Goal: Task Accomplishment & Management: Use online tool/utility

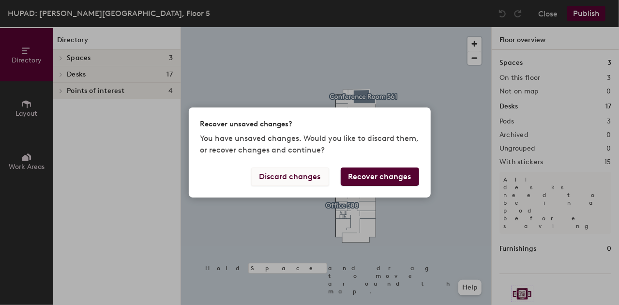
click at [297, 176] on button "Discard changes" at bounding box center [290, 177] width 78 height 18
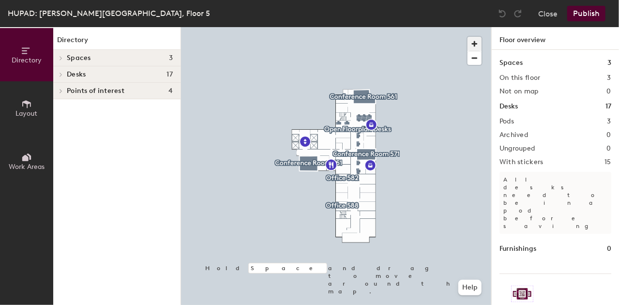
click at [475, 39] on span "button" at bounding box center [475, 44] width 14 height 14
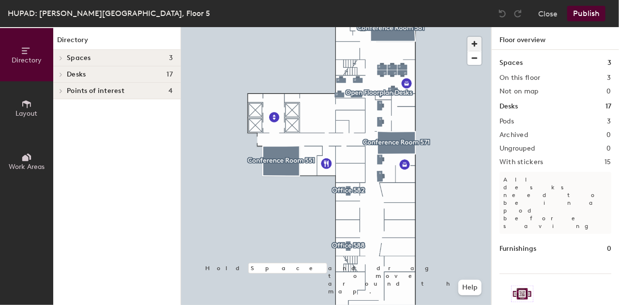
click at [475, 39] on span "button" at bounding box center [475, 44] width 14 height 14
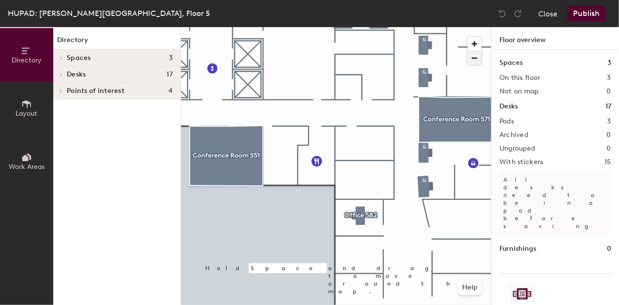
click at [477, 55] on span "button" at bounding box center [475, 58] width 14 height 14
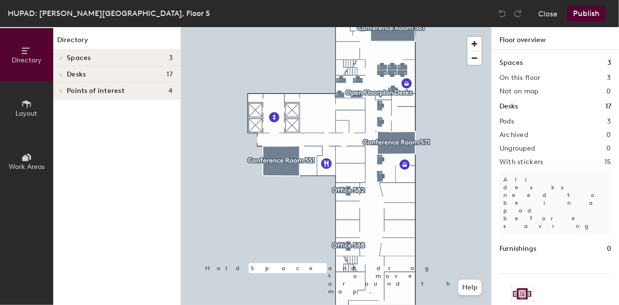
click at [41, 107] on button "Layout" at bounding box center [26, 107] width 53 height 53
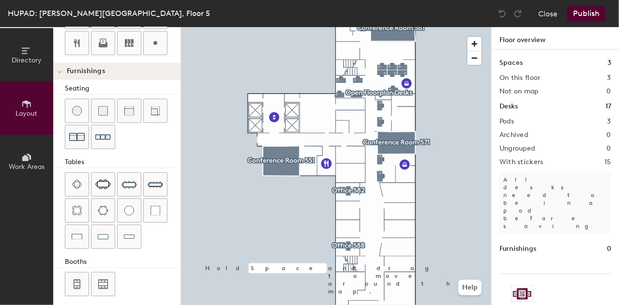
scroll to position [302, 0]
click at [24, 164] on span "Work Areas" at bounding box center [27, 167] width 36 height 8
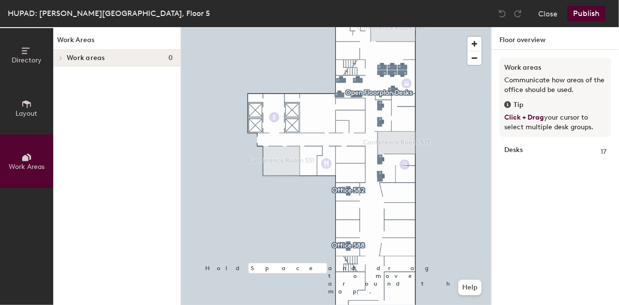
click at [26, 108] on icon at bounding box center [26, 104] width 11 height 11
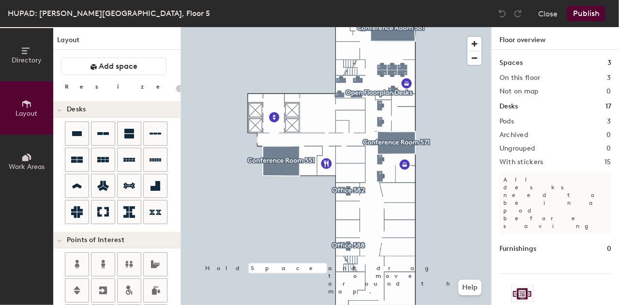
click at [20, 164] on span "Work Areas" at bounding box center [27, 167] width 36 height 8
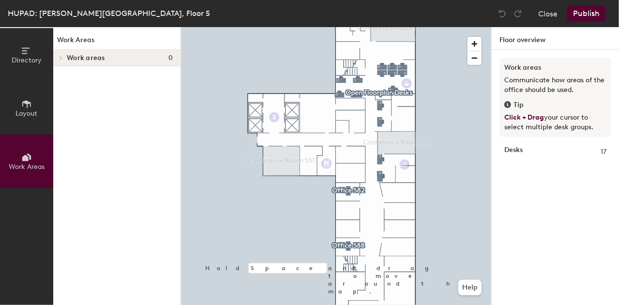
click at [22, 117] on span "Layout" at bounding box center [27, 113] width 22 height 8
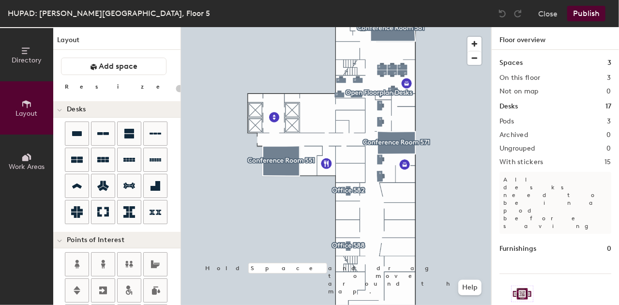
click at [29, 61] on span "Directory" at bounding box center [27, 60] width 30 height 8
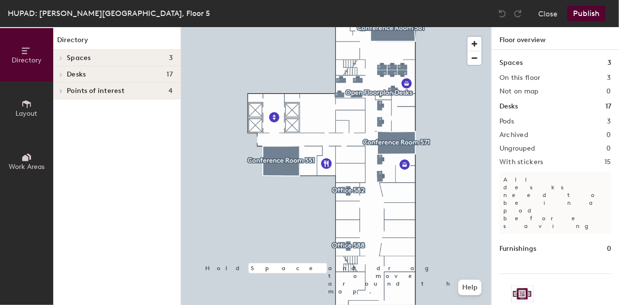
click at [63, 54] on div at bounding box center [59, 58] width 13 height 16
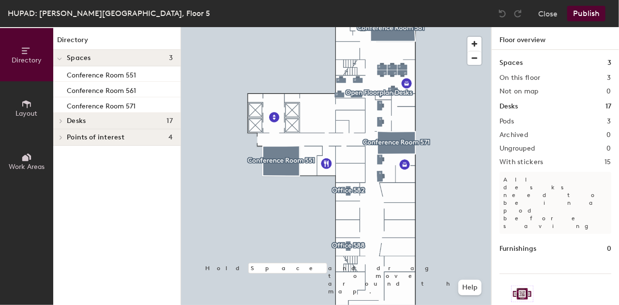
click at [19, 107] on button "Layout" at bounding box center [26, 107] width 53 height 53
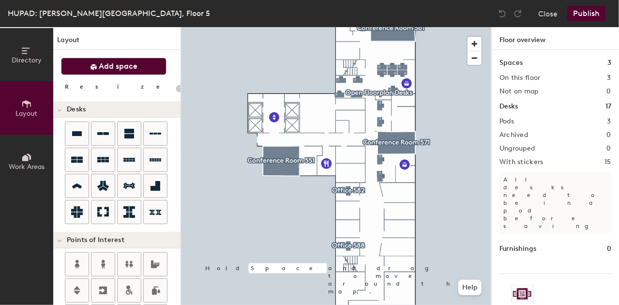
click at [101, 61] on span "Add space" at bounding box center [118, 66] width 39 height 10
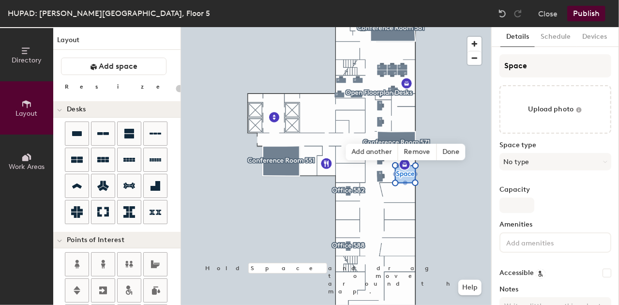
type input "20"
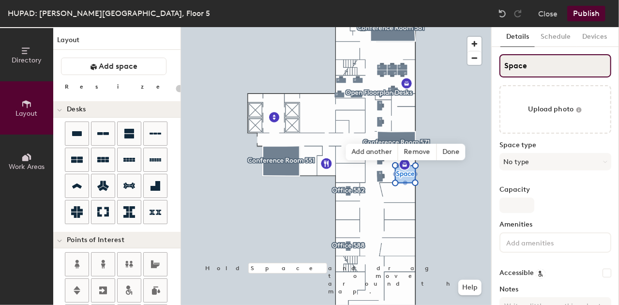
click at [535, 64] on input "Space" at bounding box center [556, 65] width 112 height 23
type input "S"
type input "20"
type input "SG"
type input "20"
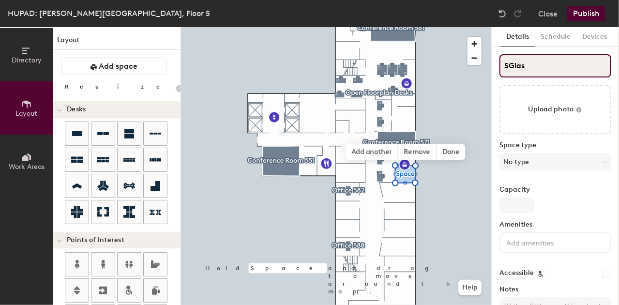
type input "SGlass"
type input "20"
type input "SGl"
type input "20"
type input "S"
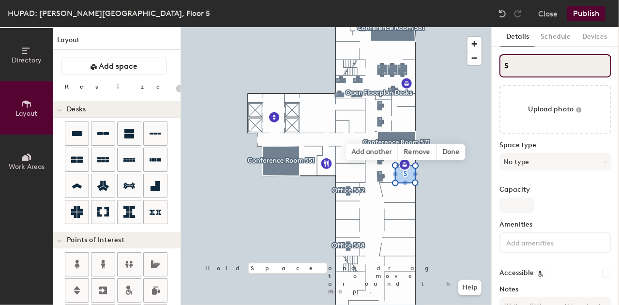
type input "20"
type input "S"
type input "20"
type input "S"
type input "20"
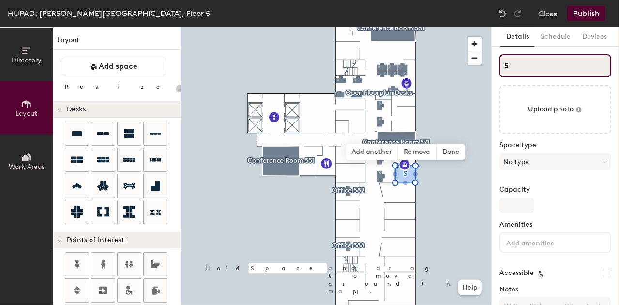
click at [510, 66] on input "S" at bounding box center [556, 65] width 112 height 23
type input "SGlass"
type input "20"
type input "SGlass Room"
type input "20"
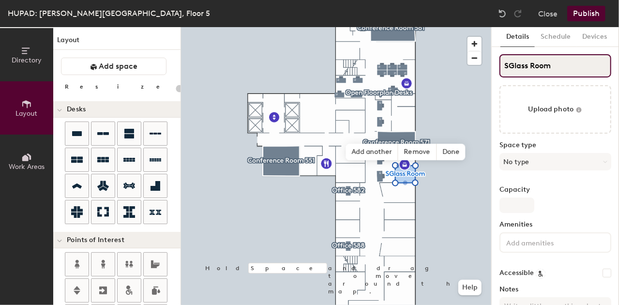
type input "Glass Room"
type input "20"
type input "Glass Room"
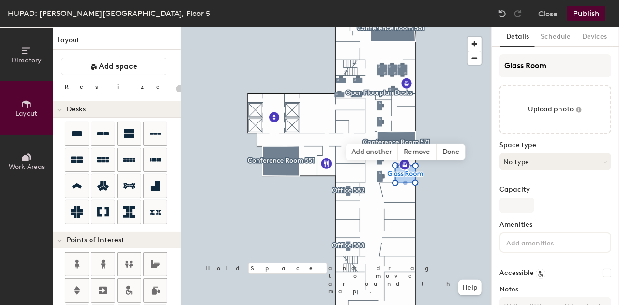
click at [535, 160] on button "No type" at bounding box center [556, 161] width 112 height 17
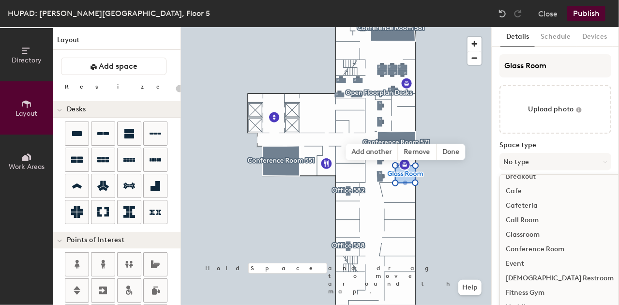
scroll to position [54, 0]
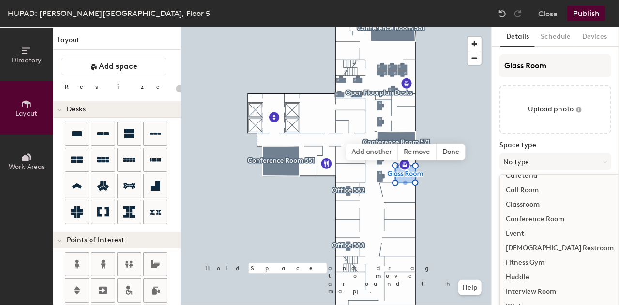
click at [546, 219] on div "Conference Room" at bounding box center [560, 219] width 120 height 15
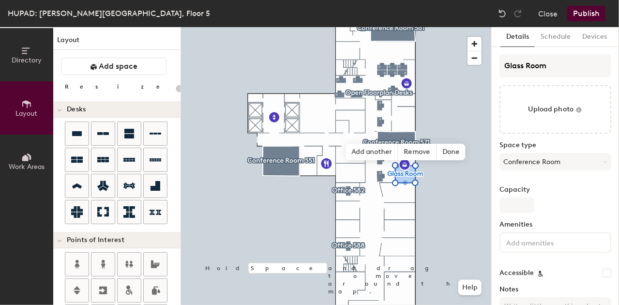
type input "20"
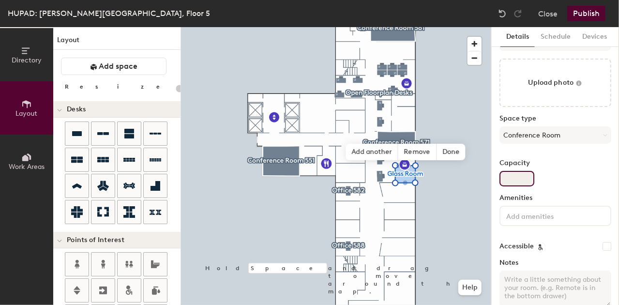
click at [520, 183] on input "Capacity" at bounding box center [517, 178] width 35 height 15
type input "6"
drag, startPoint x: 520, startPoint y: 183, endPoint x: 521, endPoint y: 220, distance: 37.3
click at [521, 220] on div "Glass Room Upload photo Space type Conference Room Capacity 6 Amenities Accessi…" at bounding box center [556, 172] width 112 height 288
type input "20"
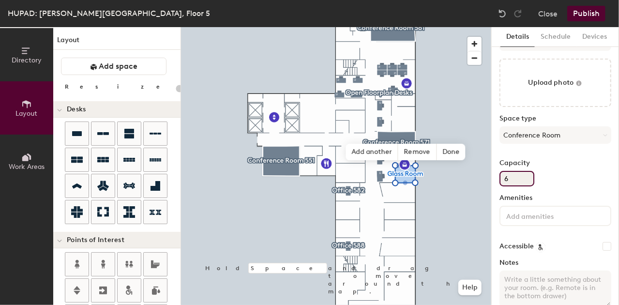
type input "6"
click at [521, 220] on input at bounding box center [548, 216] width 87 height 12
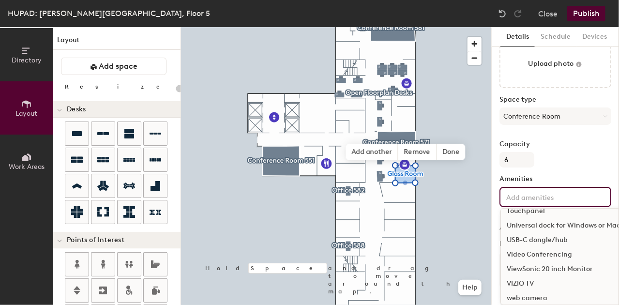
scroll to position [1087, 0]
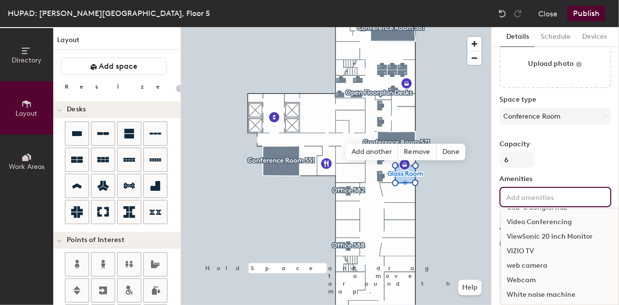
click at [555, 217] on div "Video Conferencing" at bounding box center [598, 222] width 194 height 15
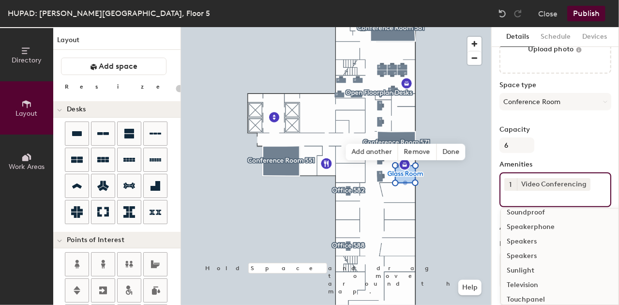
scroll to position [895, 0]
click at [564, 137] on div "Capacity 6" at bounding box center [556, 139] width 112 height 27
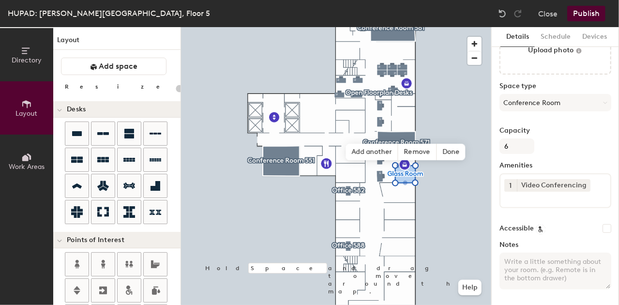
scroll to position [0, 0]
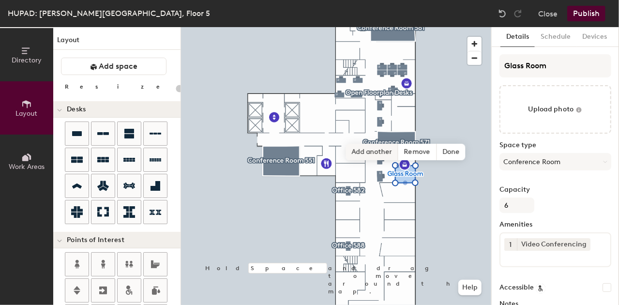
click at [382, 151] on span "Add another" at bounding box center [372, 152] width 52 height 16
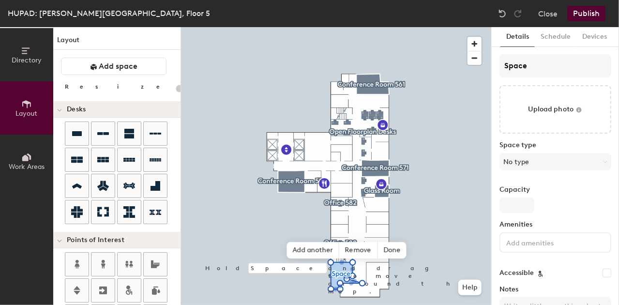
type input "20"
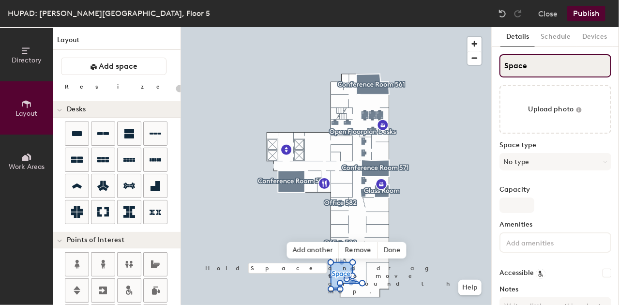
click at [527, 67] on input "Space" at bounding box center [556, 65] width 112 height 23
type input "Spac"
type input "20"
type input "Spa"
type input "20"
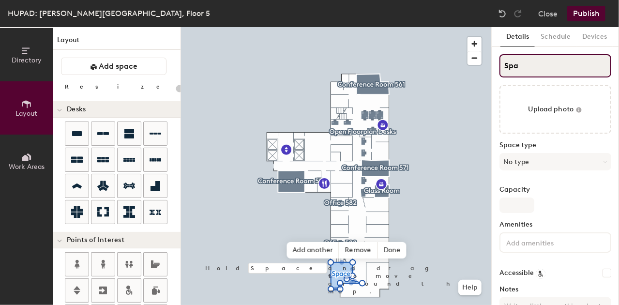
type input "Sp"
type input "20"
type input "S"
type input "20"
type input "S"
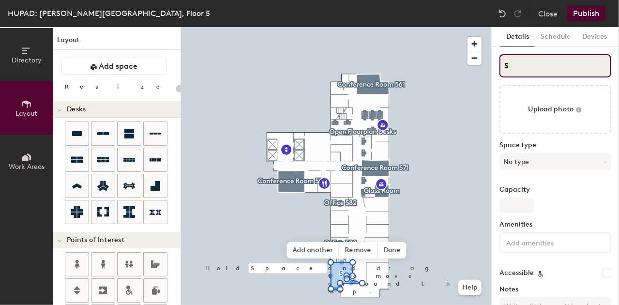
type input "20"
type input "SRo"
type input "20"
type input "SRoom"
type input "20"
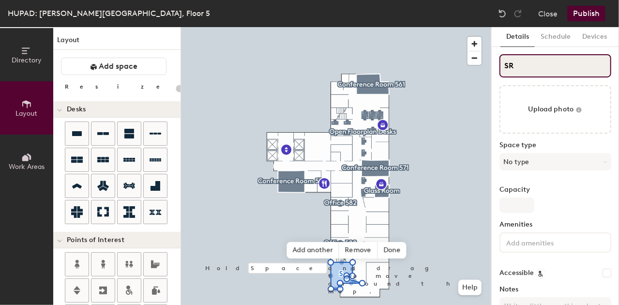
type input "S"
type input "20"
type input "S"
type input "20"
type input "S"
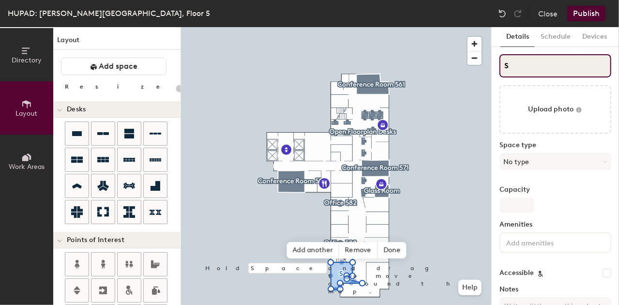
type input "20"
type input "SConf"
type input "20"
type input "SConfer"
type input "20"
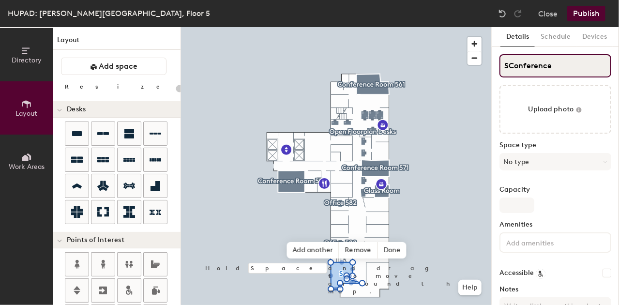
type input "SConference"
type input "20"
type input "SConference Room"
type input "20"
type input "SConference Room"
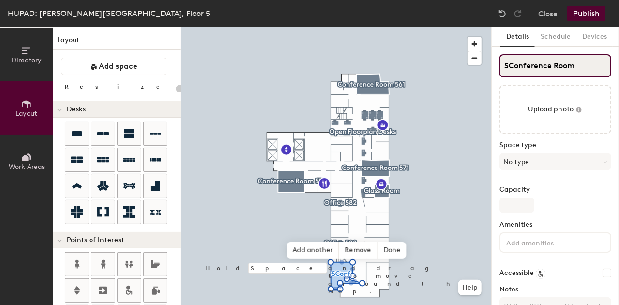
type input "20"
type input "SConference Room 5"
type input "20"
type input "SConference Room 590"
type input "20"
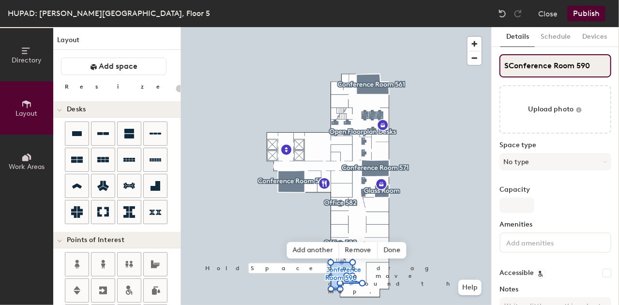
click at [508, 65] on input "SConference Room 590" at bounding box center [556, 65] width 112 height 23
type input "Conference Room 590"
type input "20"
type input "Conference Room 590"
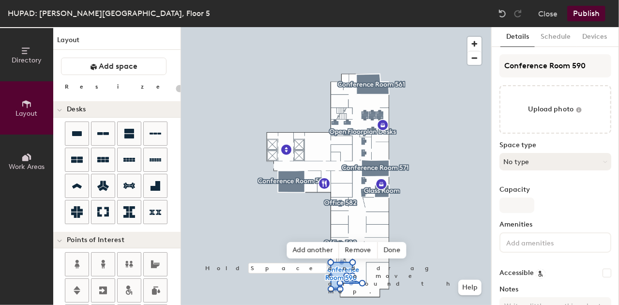
click at [524, 163] on button "No type" at bounding box center [556, 161] width 112 height 17
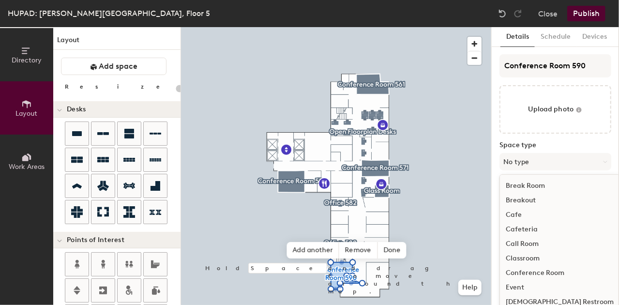
click at [532, 274] on div "Conference Room" at bounding box center [560, 273] width 120 height 15
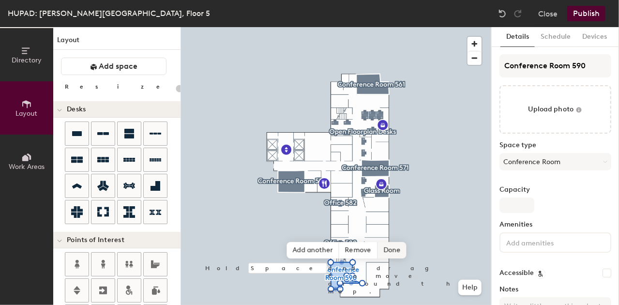
click at [398, 250] on span "Done" at bounding box center [392, 250] width 29 height 16
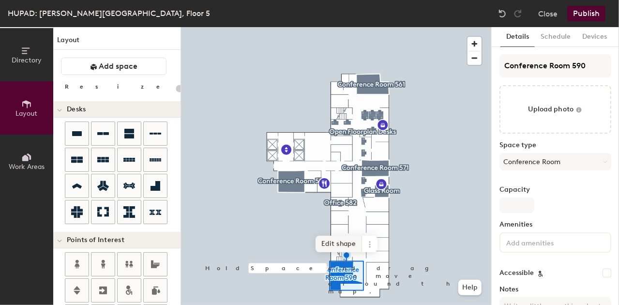
click at [350, 250] on span "Edit shape" at bounding box center [339, 244] width 46 height 16
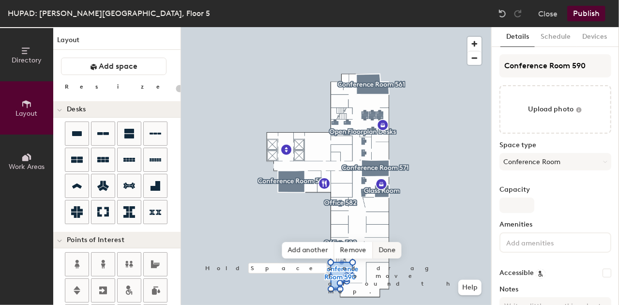
click at [384, 253] on span "Done" at bounding box center [387, 250] width 29 height 16
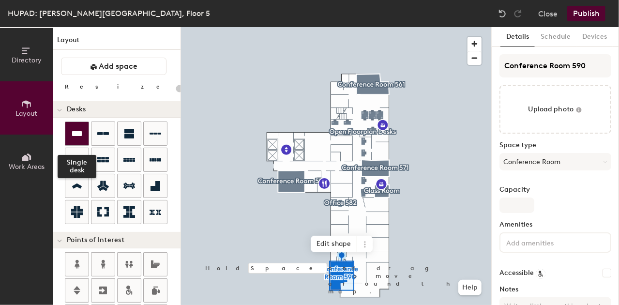
click at [72, 139] on div at bounding box center [76, 133] width 23 height 23
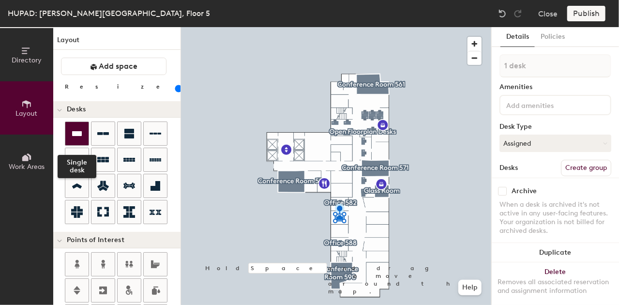
click at [76, 127] on div at bounding box center [76, 133] width 23 height 23
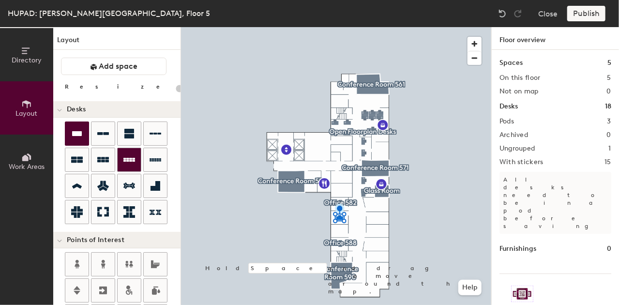
type input "100"
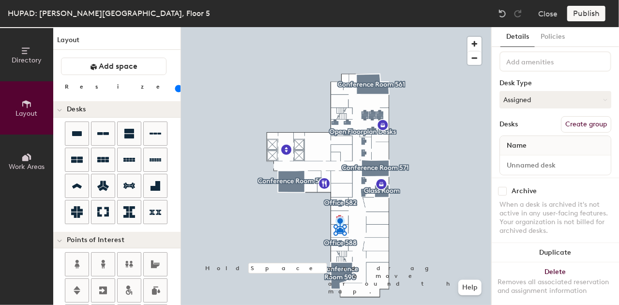
scroll to position [62, 0]
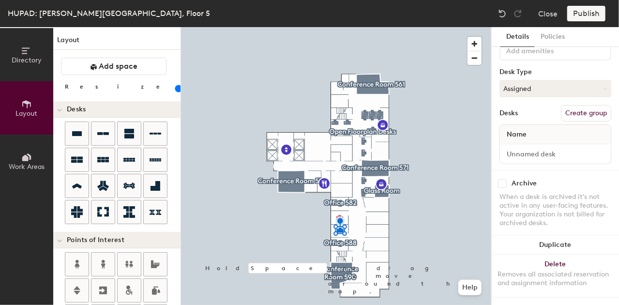
click at [535, 125] on div "Name" at bounding box center [555, 134] width 111 height 19
click at [525, 147] on input at bounding box center [555, 154] width 107 height 14
type input "586"
click at [338, 27] on div at bounding box center [336, 27] width 310 height 0
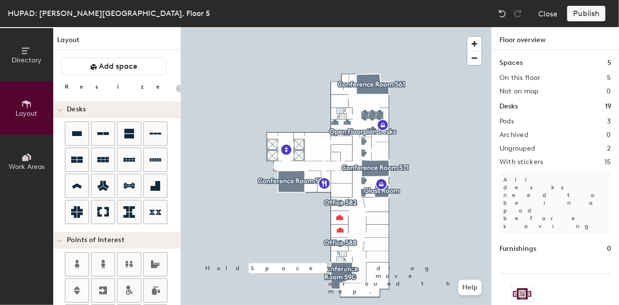
type input "100"
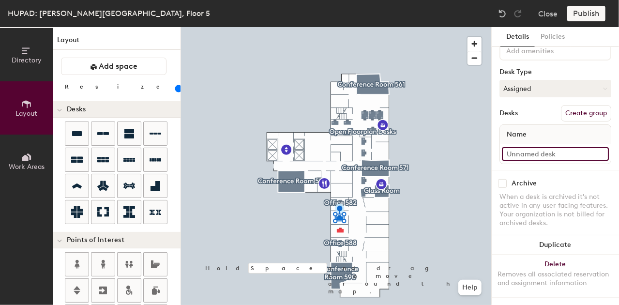
click at [521, 147] on input at bounding box center [555, 154] width 107 height 14
type input "584"
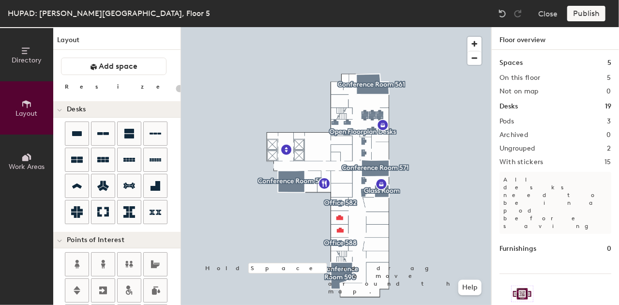
type input "100"
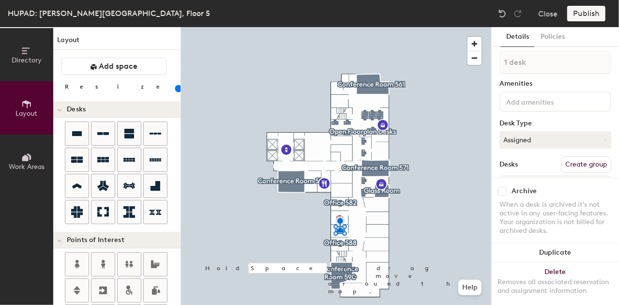
scroll to position [0, 0]
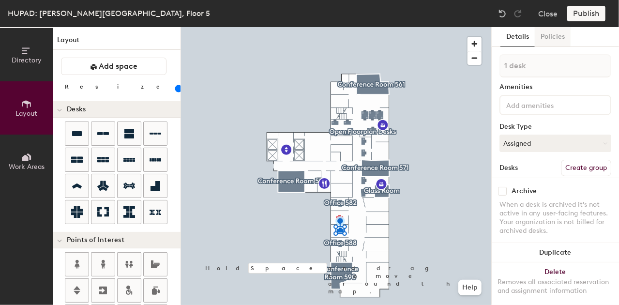
click at [556, 36] on button "Policies" at bounding box center [553, 37] width 36 height 20
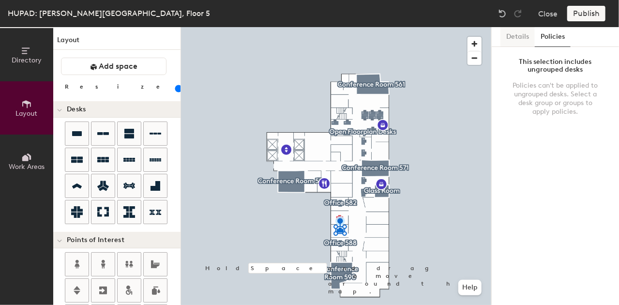
click at [518, 37] on button "Details" at bounding box center [518, 37] width 34 height 20
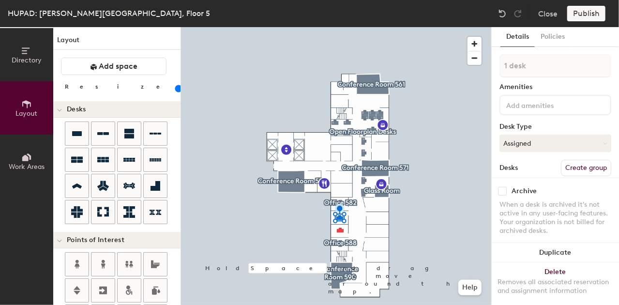
click at [576, 161] on button "Create group" at bounding box center [586, 168] width 50 height 16
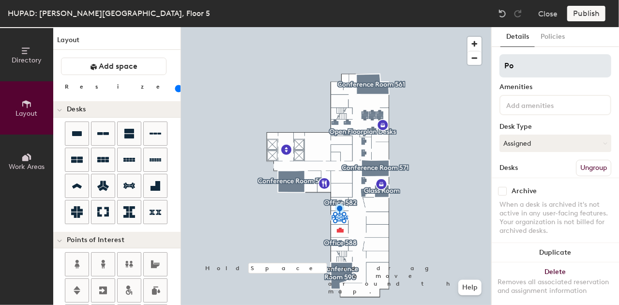
type input "P"
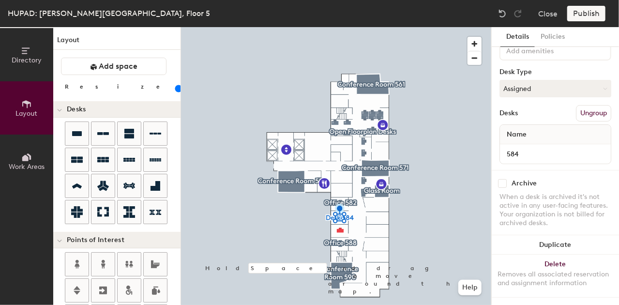
scroll to position [62, 0]
type input "Desk 584"
click at [581, 107] on button "Create group" at bounding box center [586, 113] width 50 height 16
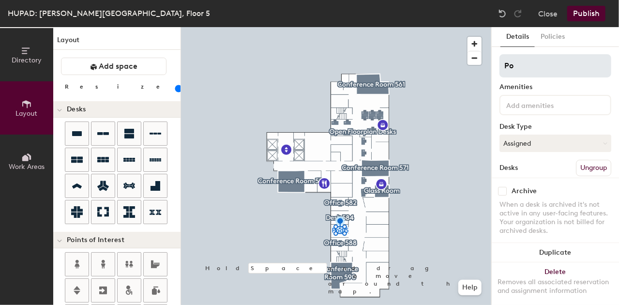
type input "P"
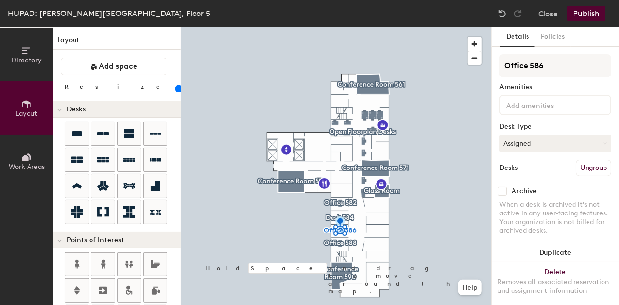
scroll to position [62, 0]
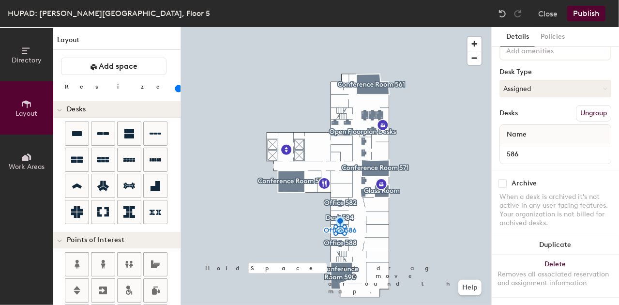
type input "Office 586"
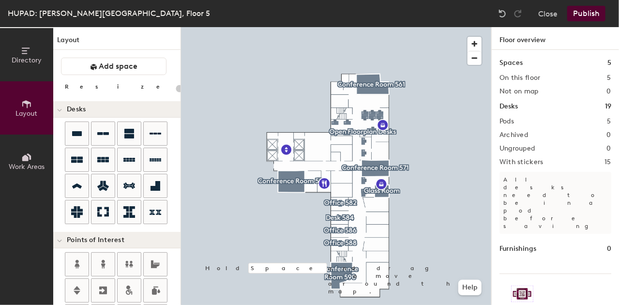
type input "100"
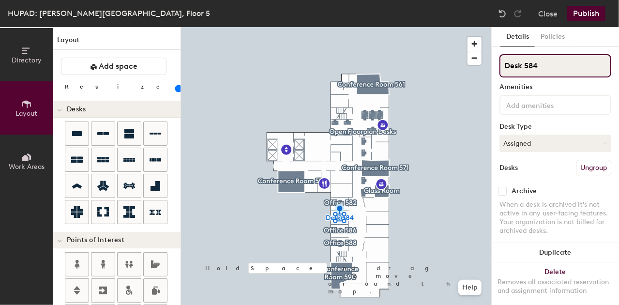
click at [521, 66] on input "Desk 584" at bounding box center [556, 65] width 112 height 23
type input "Office 584"
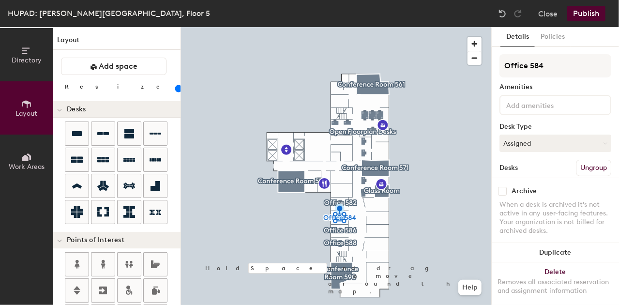
click at [566, 187] on div "Archive" at bounding box center [556, 191] width 112 height 9
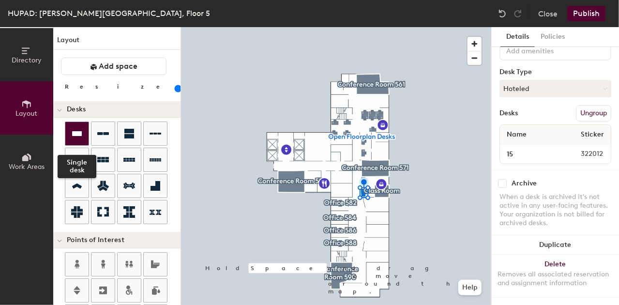
click at [80, 136] on icon at bounding box center [77, 134] width 12 height 12
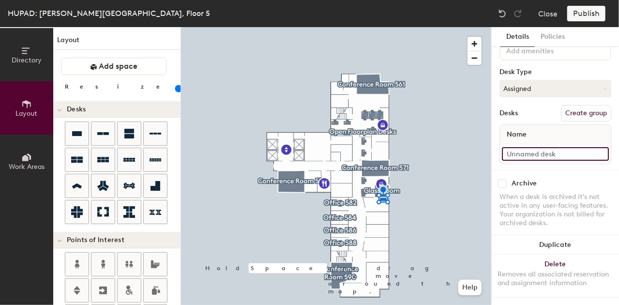
click at [544, 147] on input at bounding box center [555, 154] width 107 height 14
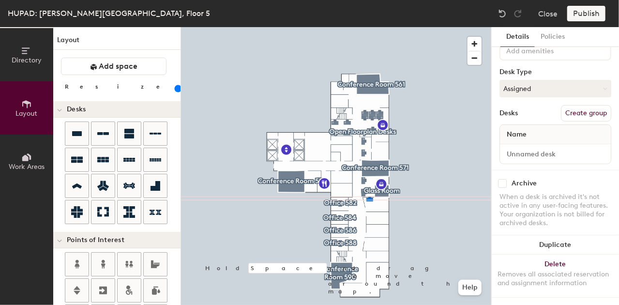
type input "120"
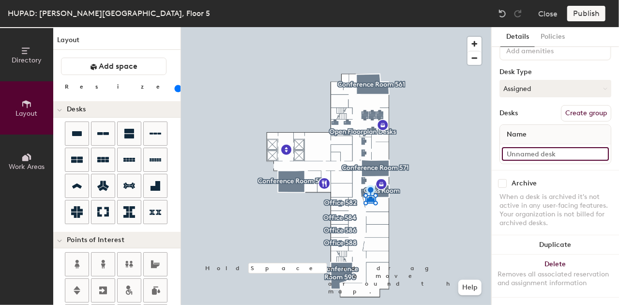
click at [523, 147] on input at bounding box center [555, 154] width 107 height 14
type input "Desk 16"
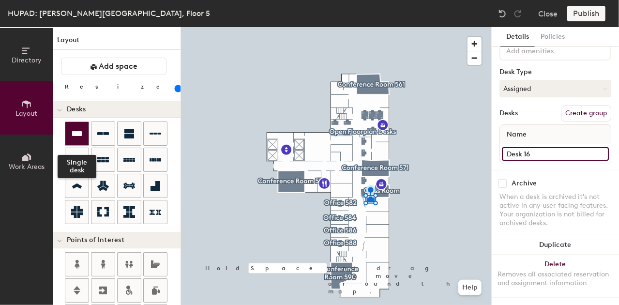
click at [66, 138] on div at bounding box center [76, 133] width 23 height 23
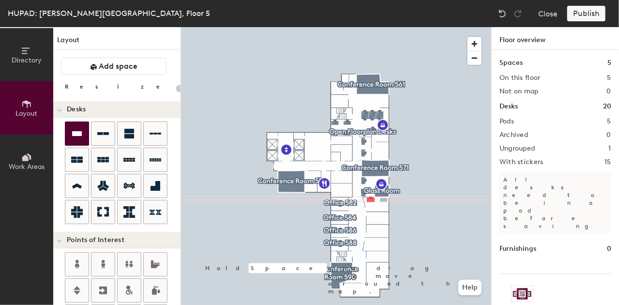
type input "100"
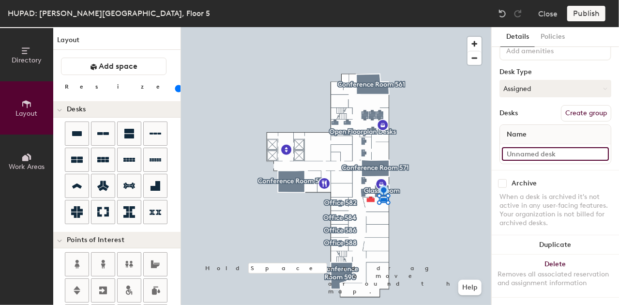
click at [520, 147] on input at bounding box center [555, 154] width 107 height 14
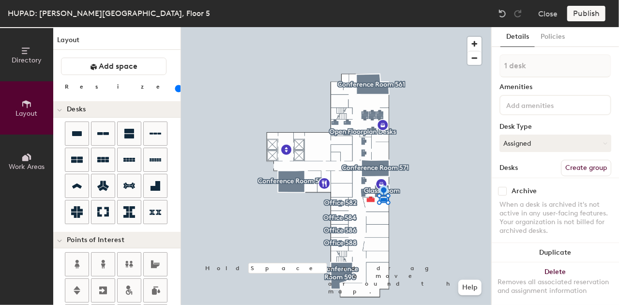
type input "Desk 17"
click at [531, 109] on input at bounding box center [548, 105] width 87 height 12
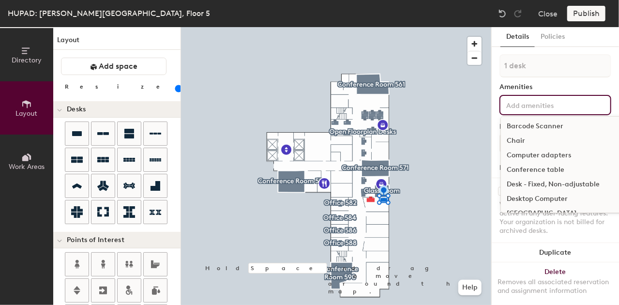
scroll to position [303, 0]
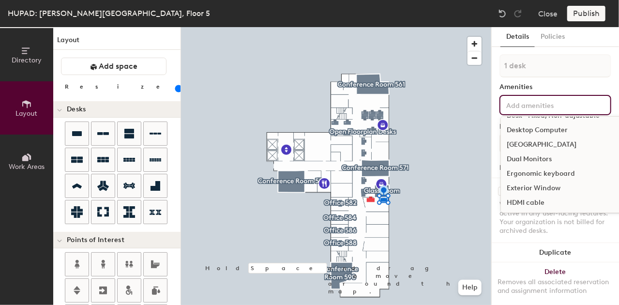
click at [536, 162] on div "Dual Monitors" at bounding box center [610, 159] width 219 height 15
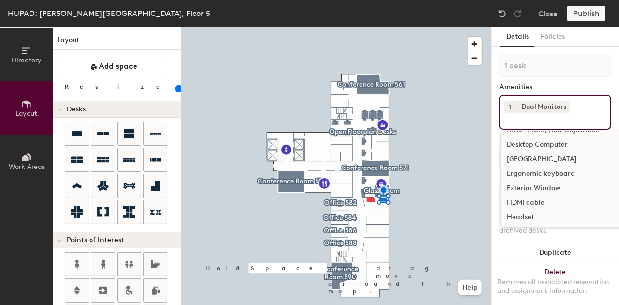
type input "120"
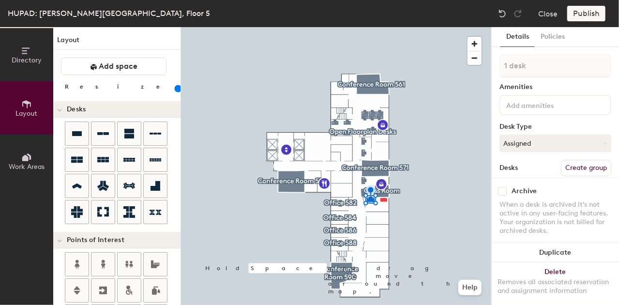
click at [533, 104] on input at bounding box center [548, 105] width 87 height 12
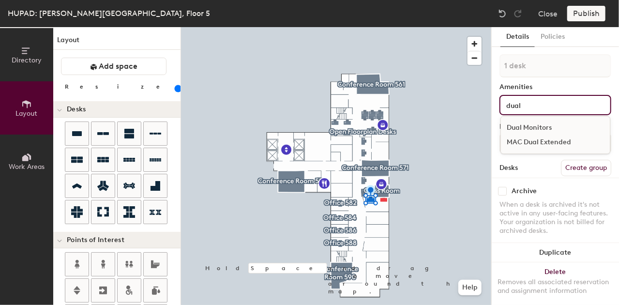
type input "dual"
click at [537, 123] on div "Dual Monitors" at bounding box center [555, 128] width 109 height 15
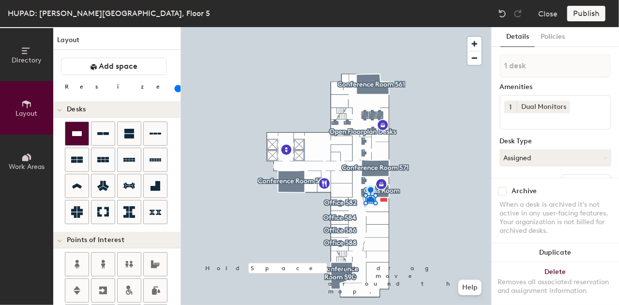
click at [68, 131] on div at bounding box center [76, 133] width 23 height 23
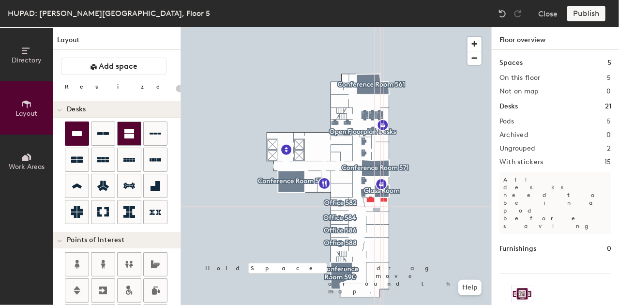
type input "100"
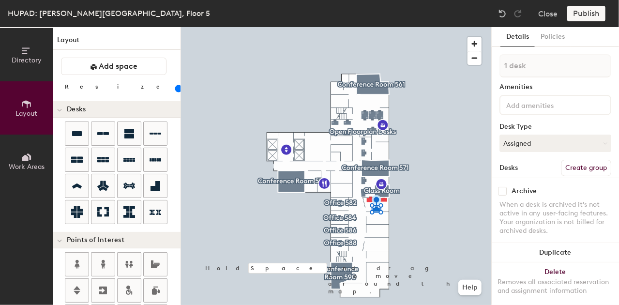
scroll to position [62, 0]
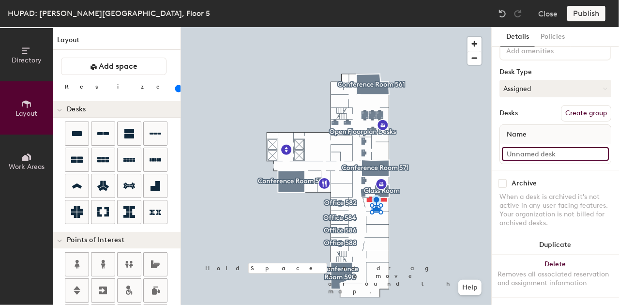
click at [520, 147] on input at bounding box center [555, 154] width 107 height 14
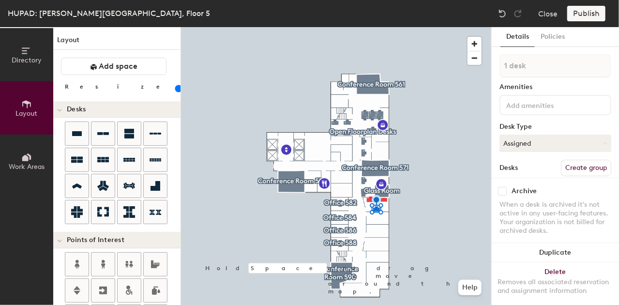
type input "Desk 18"
click at [541, 105] on input at bounding box center [548, 105] width 87 height 12
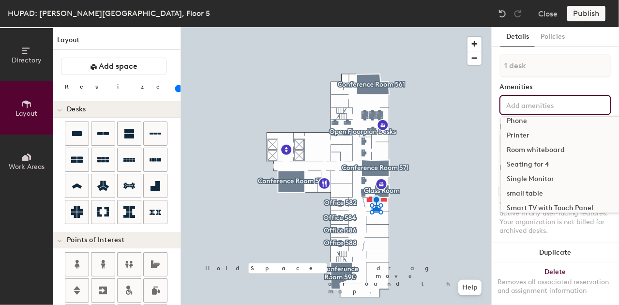
scroll to position [579, 0]
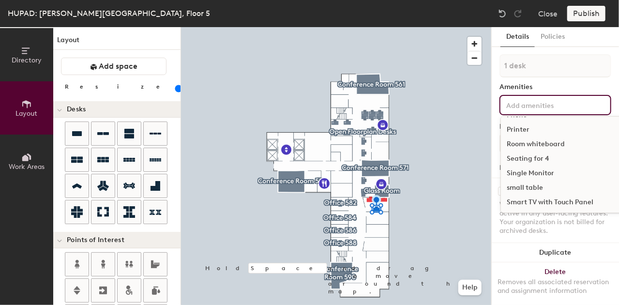
click at [537, 169] on div "Single Monitor" at bounding box center [610, 173] width 219 height 15
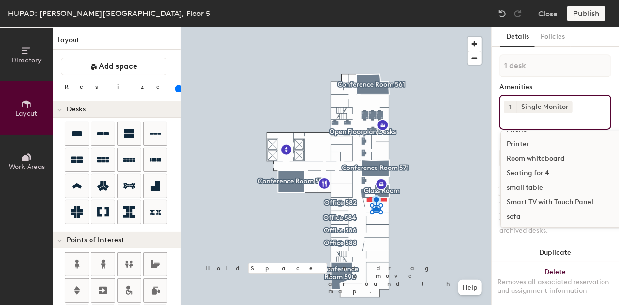
click at [609, 45] on div "Details Policies" at bounding box center [555, 37] width 127 height 20
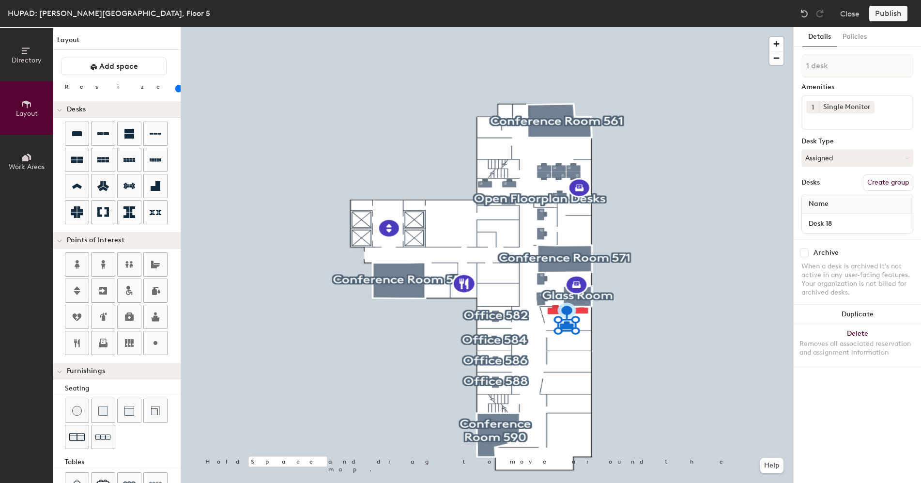
scroll to position [0, 0]
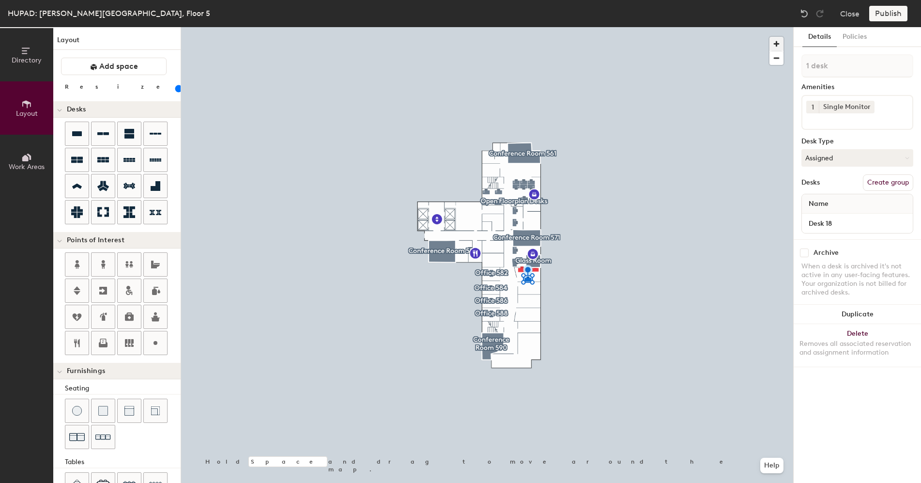
click at [619, 46] on span "button" at bounding box center [776, 44] width 14 height 14
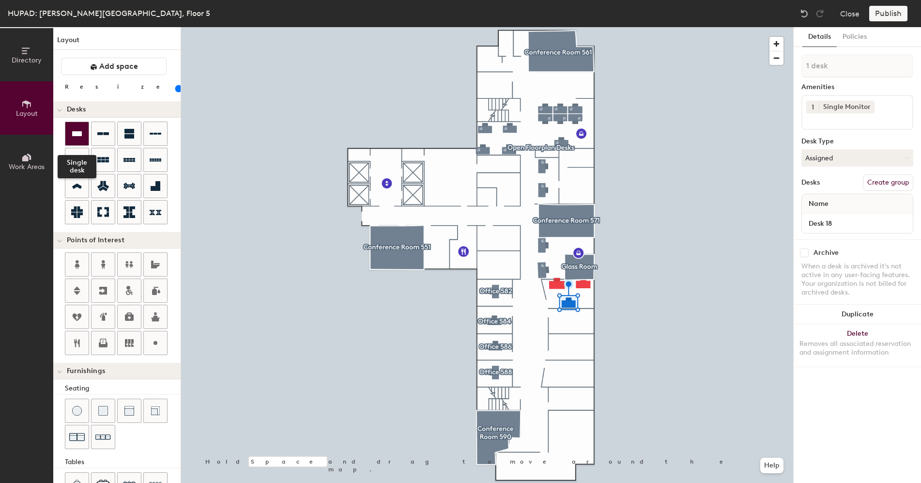
click at [79, 131] on icon at bounding box center [77, 134] width 12 height 12
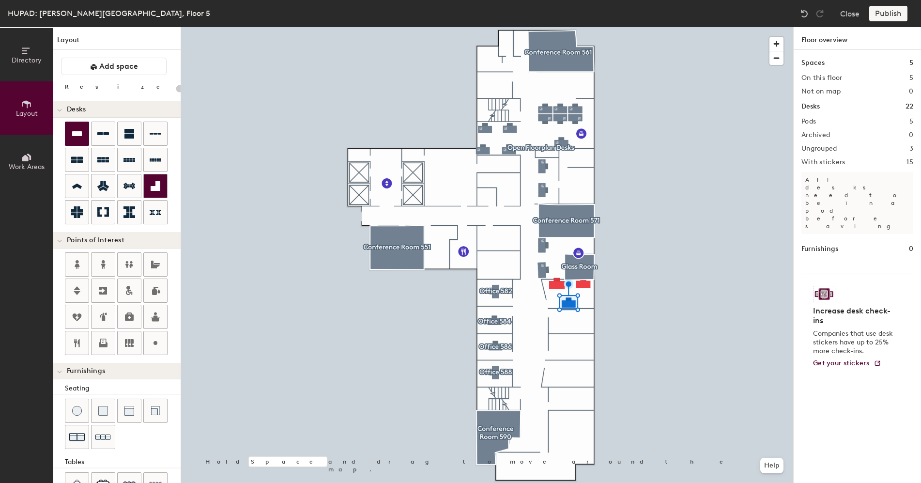
type input "20"
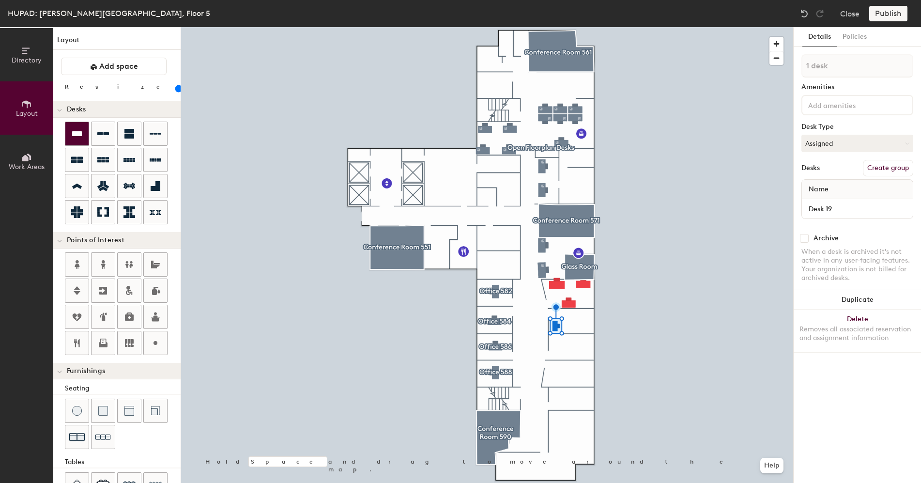
click at [75, 129] on icon at bounding box center [77, 134] width 12 height 12
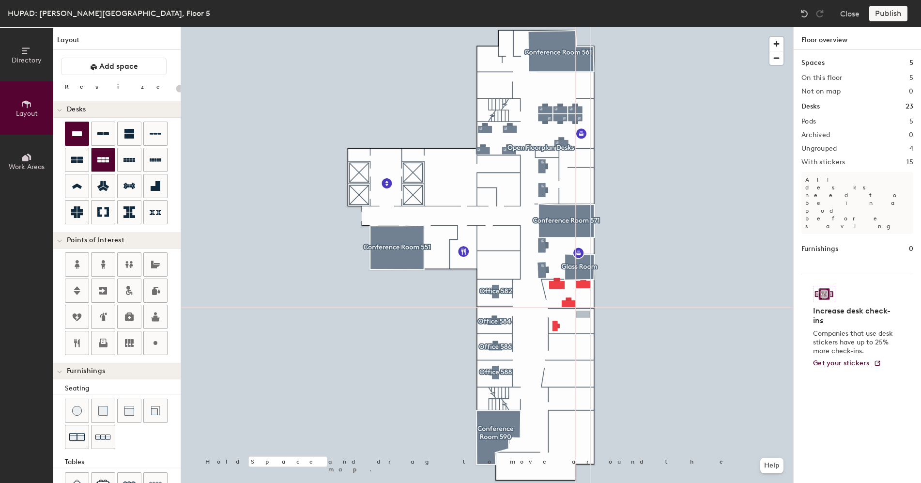
type input "100"
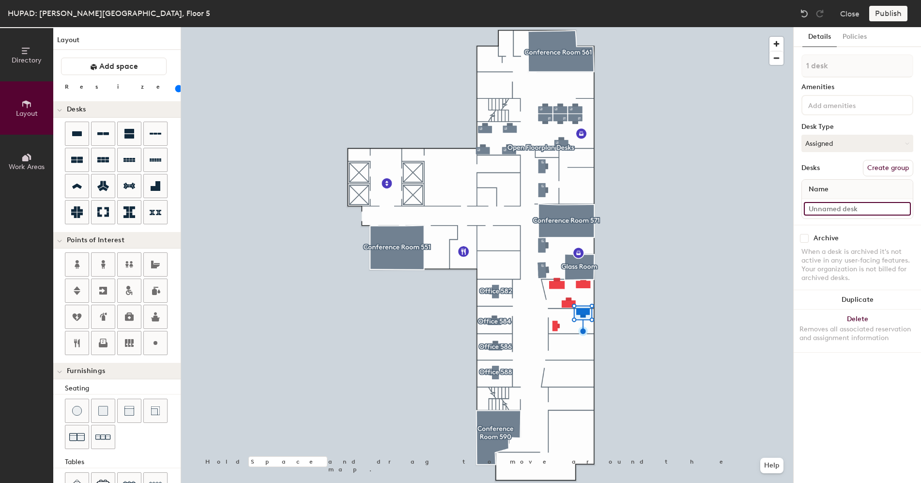
click at [843, 208] on input at bounding box center [857, 209] width 107 height 14
type input "Desk 20"
click at [72, 133] on icon at bounding box center [77, 134] width 12 height 12
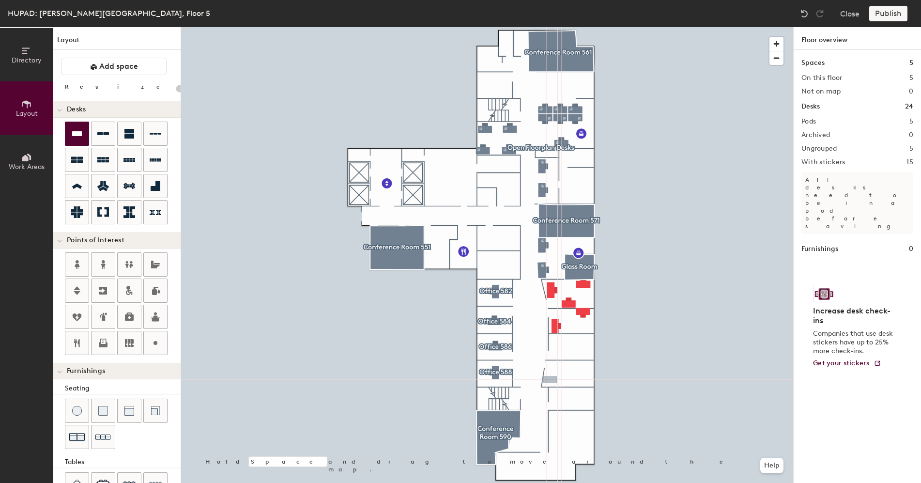
type input "100"
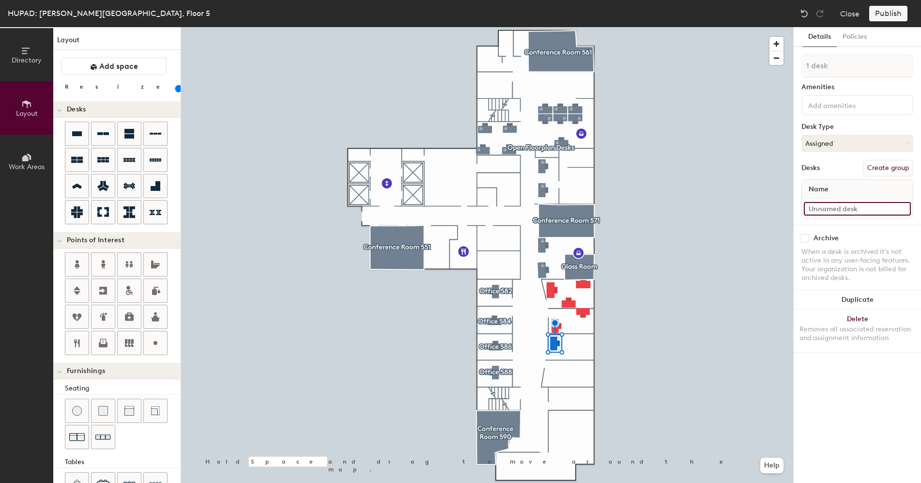
click at [841, 207] on input at bounding box center [857, 209] width 107 height 14
type input "Desk 21"
click at [74, 128] on icon at bounding box center [77, 134] width 12 height 12
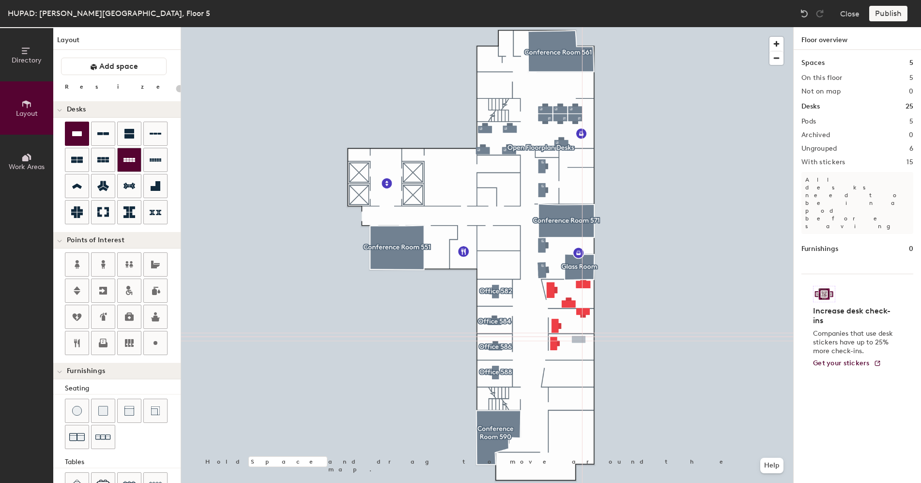
type input "100"
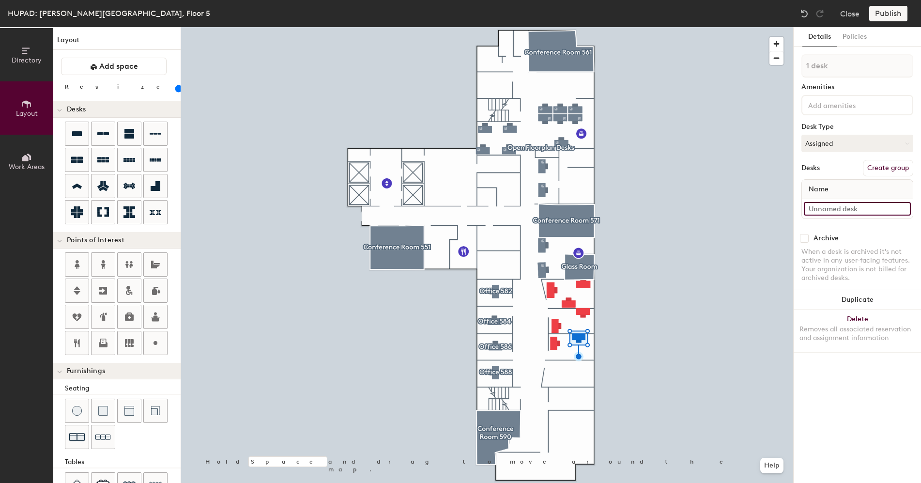
click at [876, 209] on input at bounding box center [857, 209] width 107 height 14
type input "Desk 22"
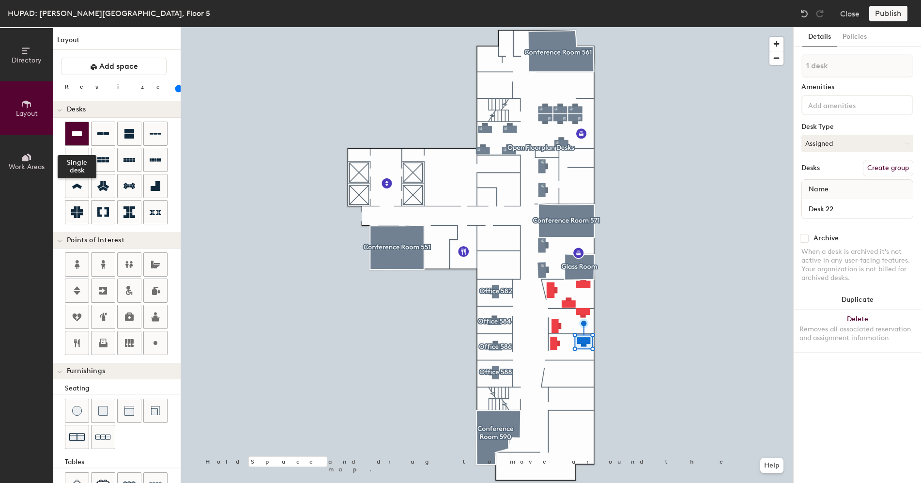
click at [70, 125] on div at bounding box center [76, 133] width 23 height 23
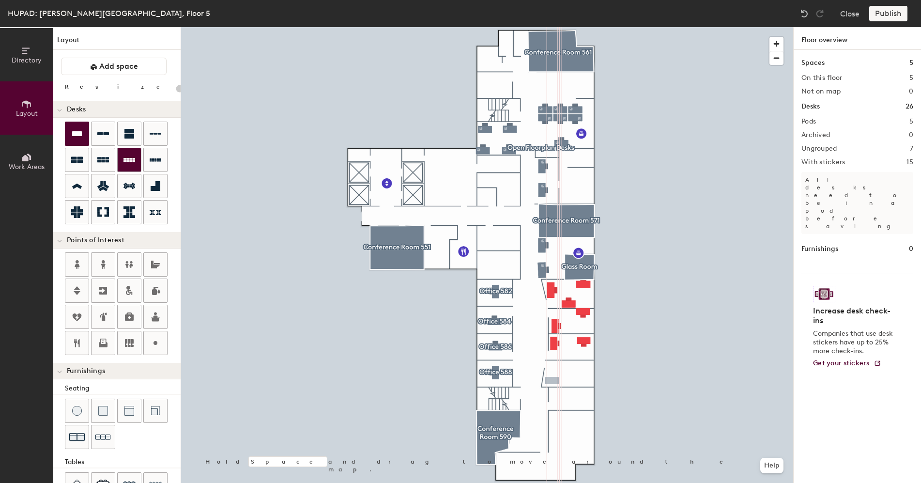
type input "100"
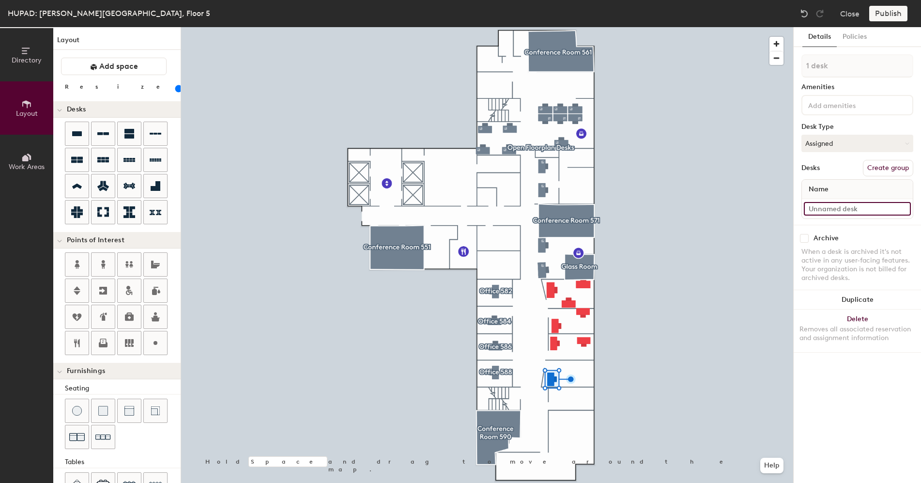
click at [855, 205] on input at bounding box center [857, 209] width 107 height 14
type input "Desk 23"
click at [77, 136] on icon at bounding box center [77, 134] width 12 height 12
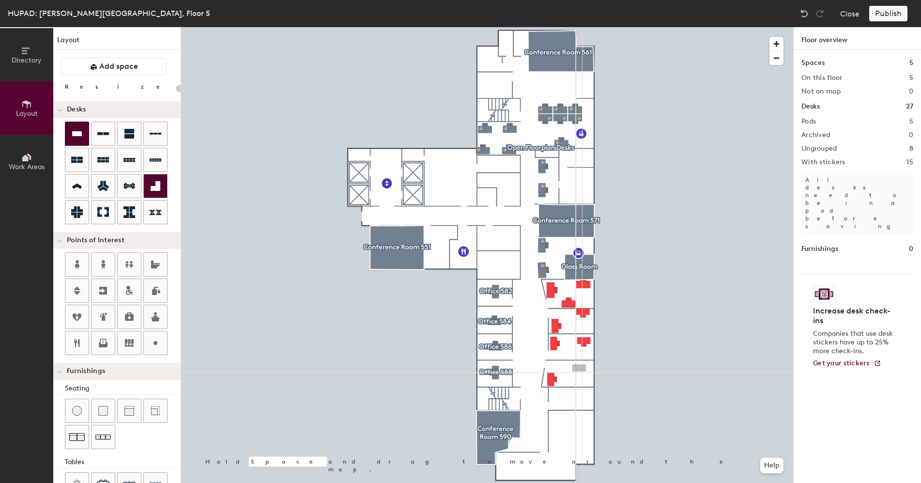
type input "100"
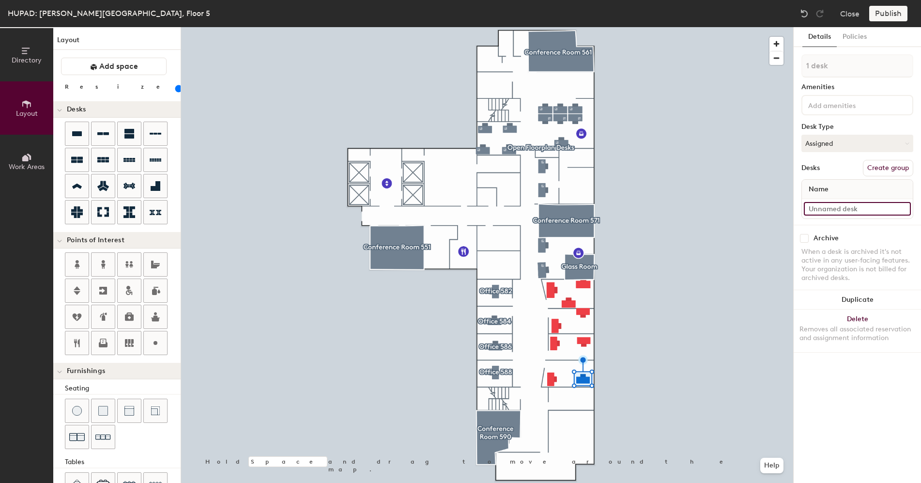
click at [864, 210] on input at bounding box center [857, 209] width 107 height 14
type input "Desk 24"
click at [70, 130] on div at bounding box center [76, 133] width 23 height 23
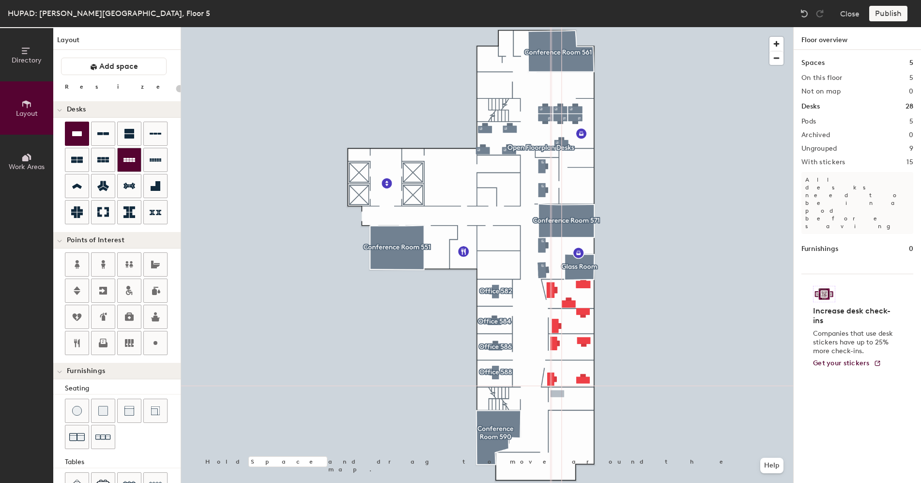
type input "100"
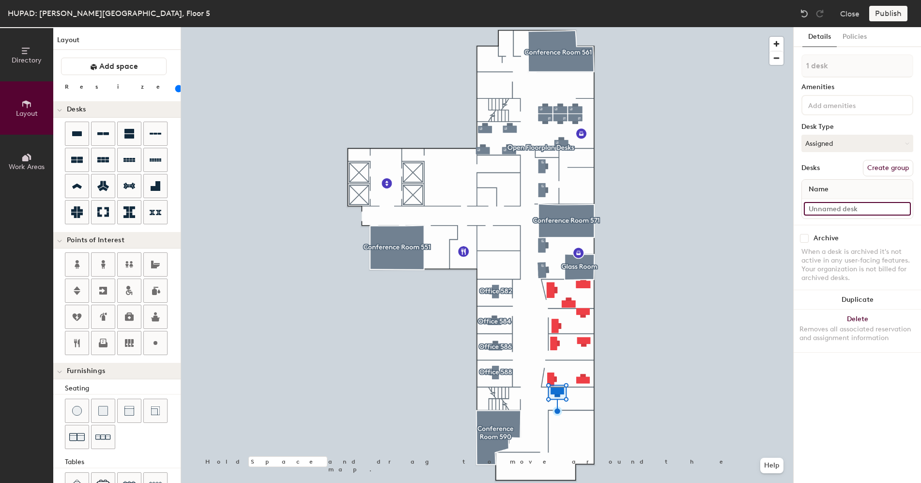
click at [833, 206] on input at bounding box center [857, 209] width 107 height 14
type input "d"
type input "Desk 25"
click at [84, 141] on div at bounding box center [76, 133] width 23 height 23
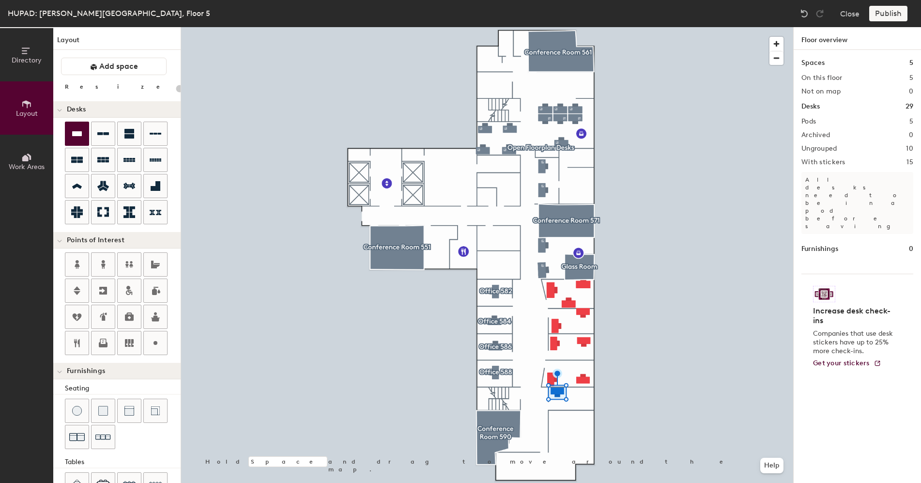
type input "20"
type input "100"
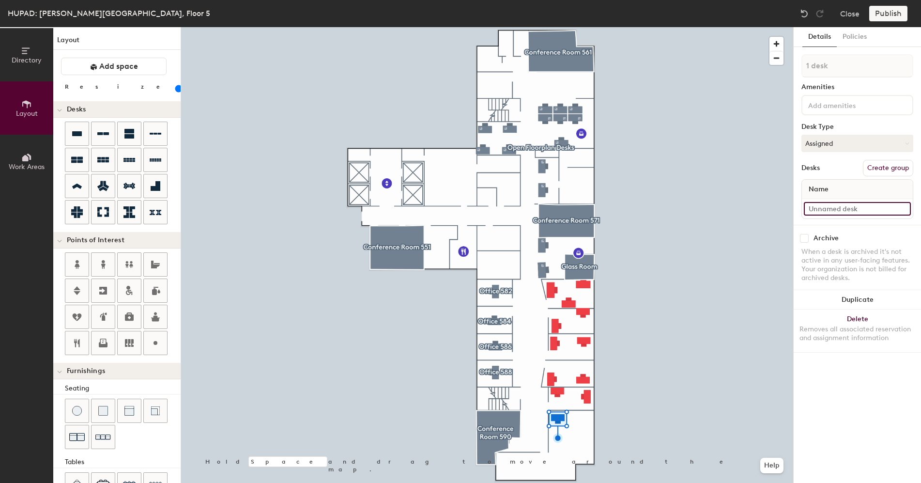
click at [867, 210] on input at bounding box center [857, 209] width 107 height 14
type input "Desk 27"
click at [78, 139] on icon at bounding box center [77, 134] width 12 height 12
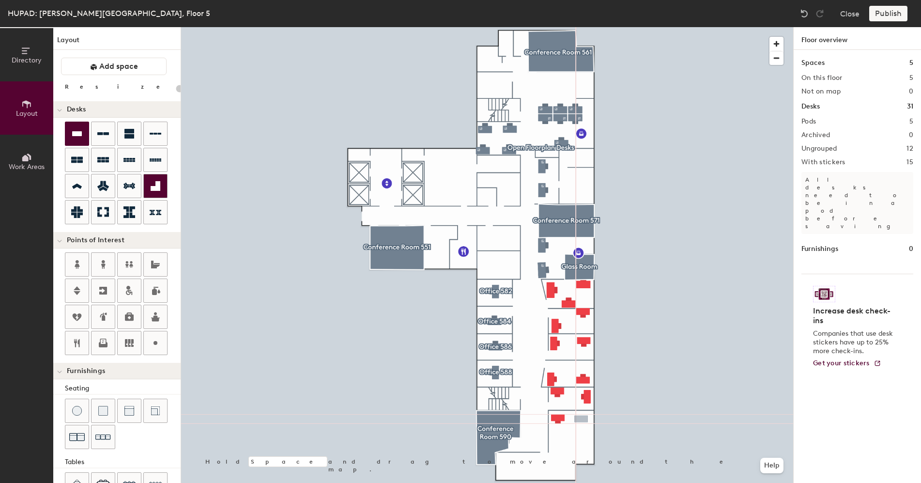
type input "100"
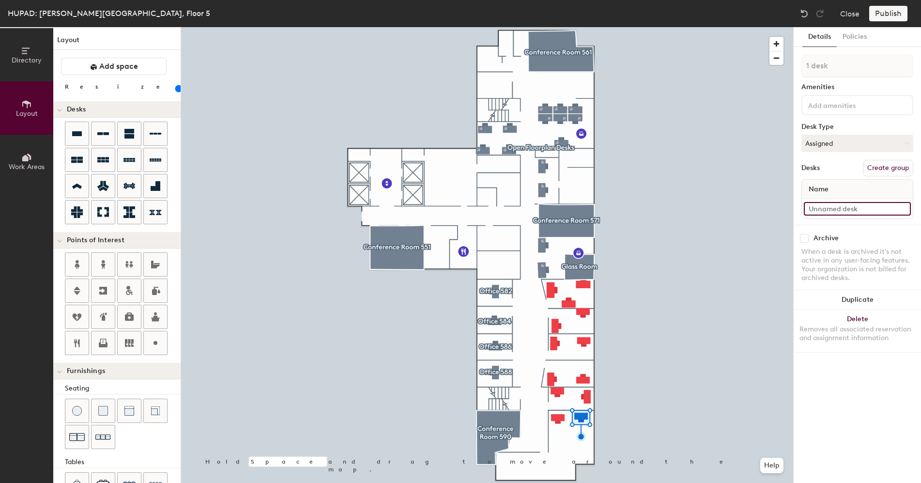
click at [854, 208] on input at bounding box center [857, 209] width 107 height 14
type input "Desk 28"
click at [82, 130] on icon at bounding box center [77, 134] width 12 height 12
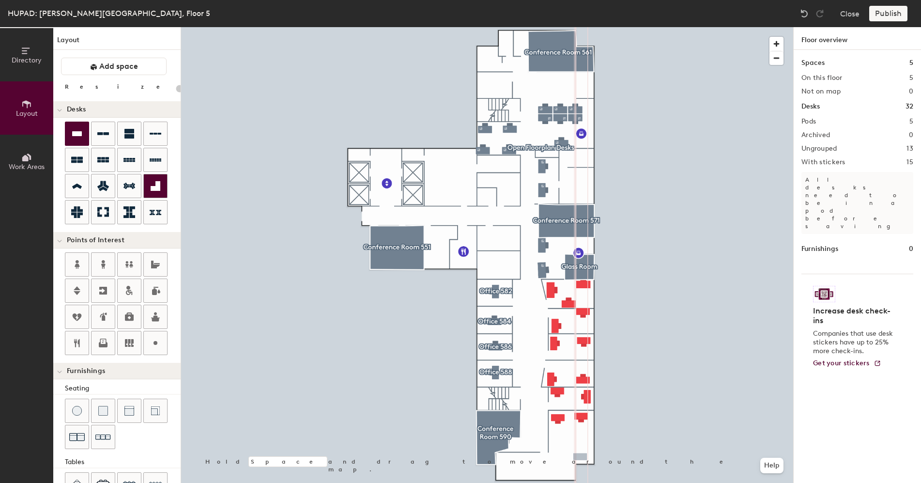
type input "100"
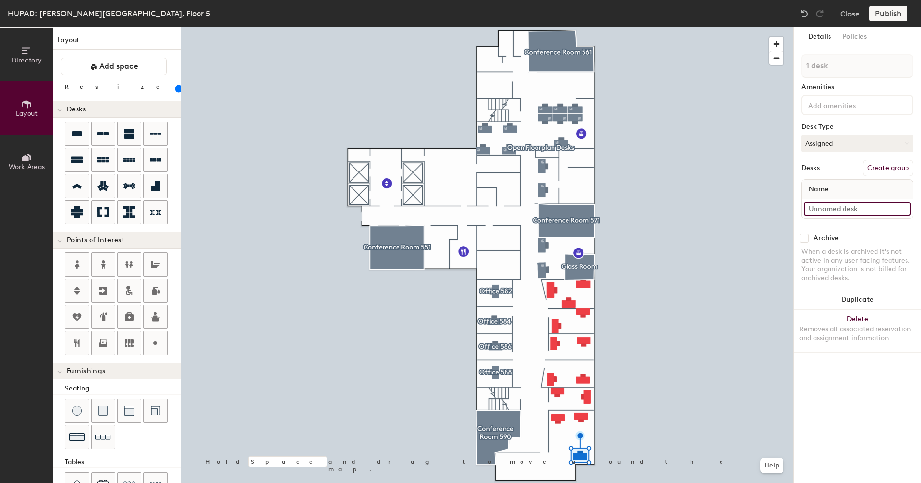
click at [872, 210] on input at bounding box center [857, 209] width 107 height 14
type input "Desk 29"
click at [77, 135] on icon at bounding box center [77, 133] width 10 height 5
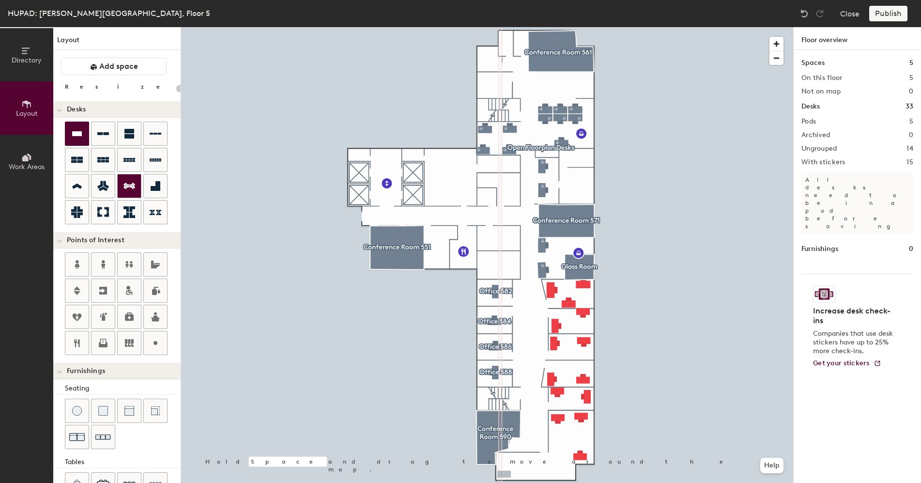
type input "100"
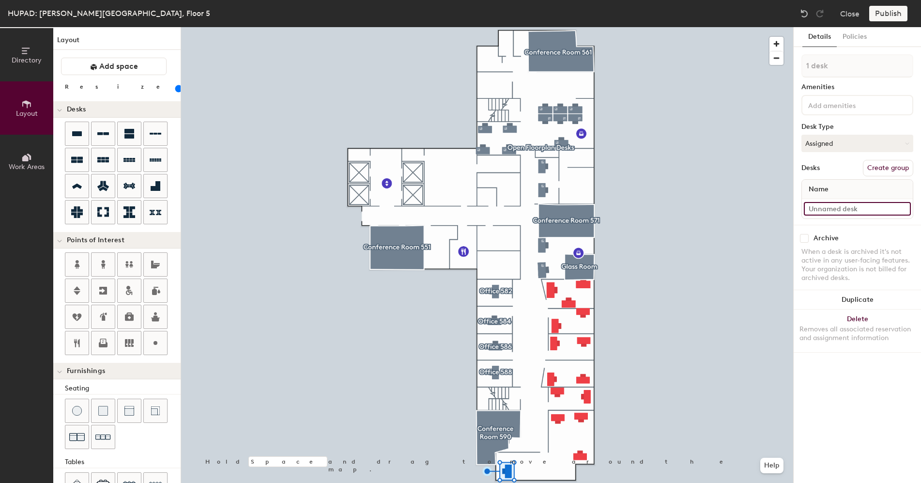
click at [842, 202] on input at bounding box center [857, 209] width 107 height 14
type input "Desk 30"
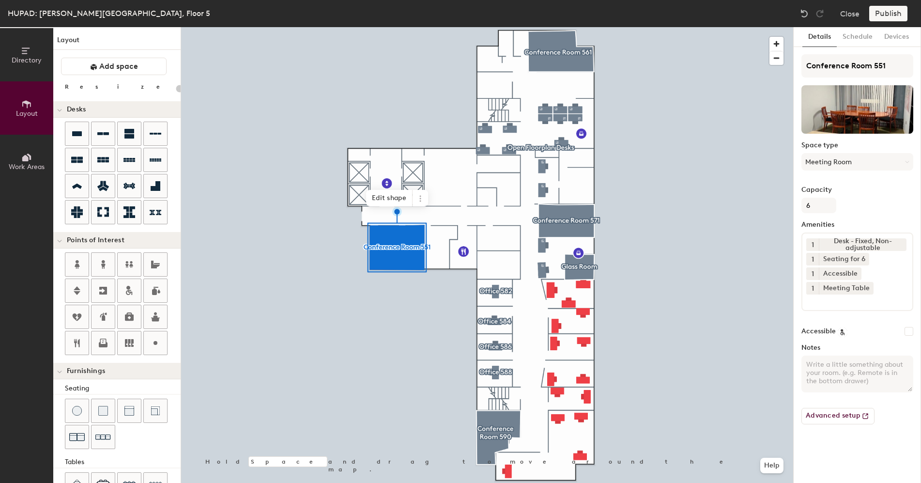
click at [844, 302] on input at bounding box center [849, 300] width 87 height 12
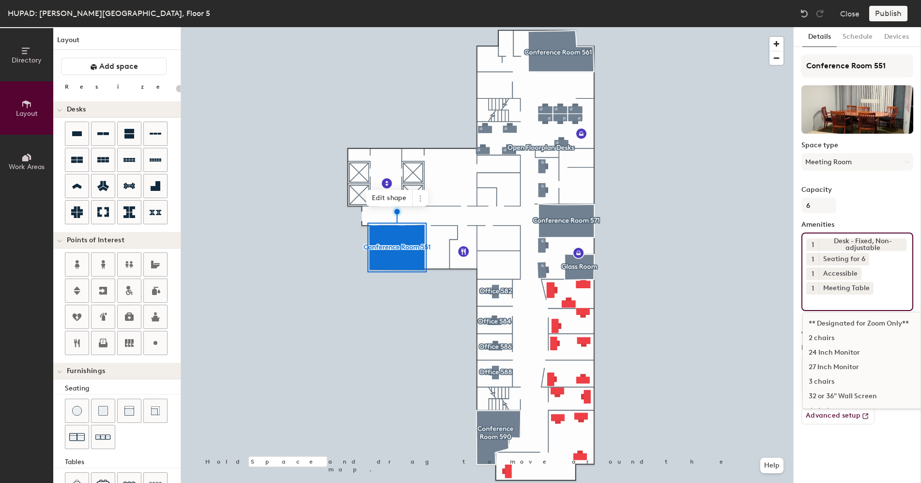
click at [844, 347] on div "24 Inch Monitor" at bounding box center [900, 352] width 194 height 15
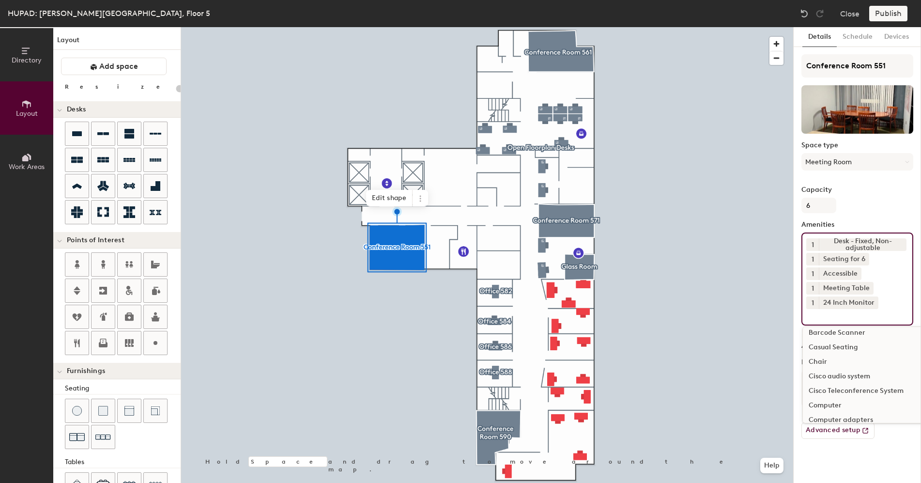
click at [840, 404] on div "Computer" at bounding box center [900, 405] width 194 height 15
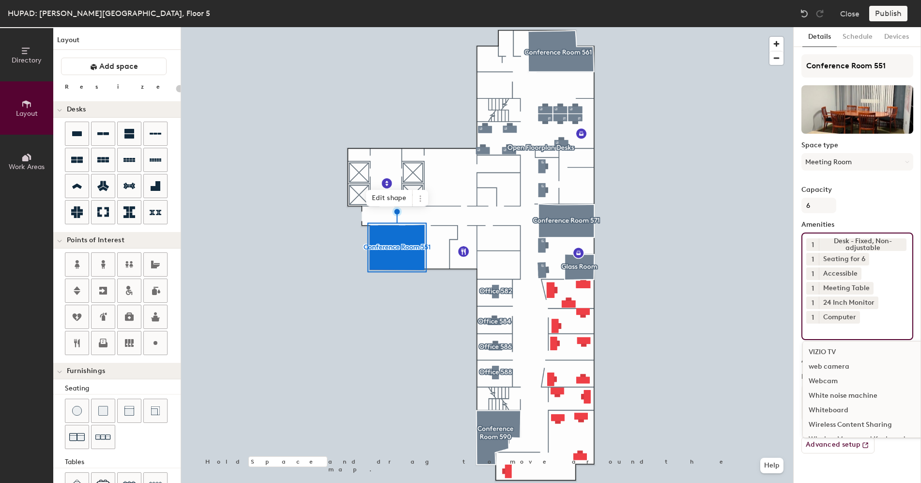
scroll to position [1044, 0]
click at [876, 196] on div "Capacity 6" at bounding box center [857, 199] width 112 height 27
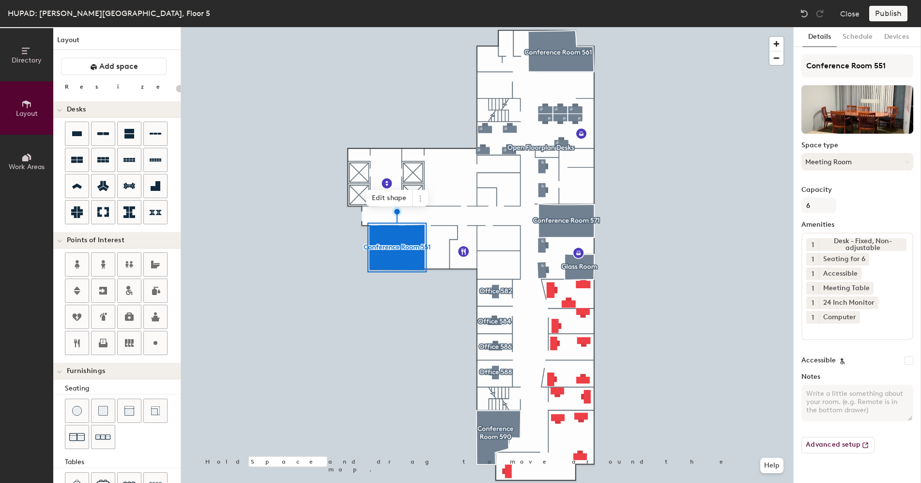
click at [492, 27] on div at bounding box center [487, 27] width 612 height 0
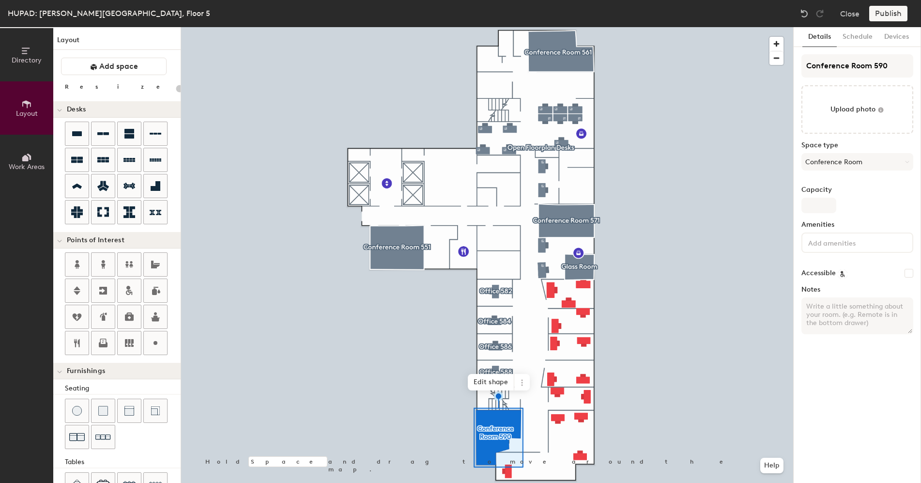
type input "20"
click at [853, 110] on input "file" at bounding box center [857, 109] width 112 height 48
type input "C:\fakepath\thumbnail_IMG_8372.jpg"
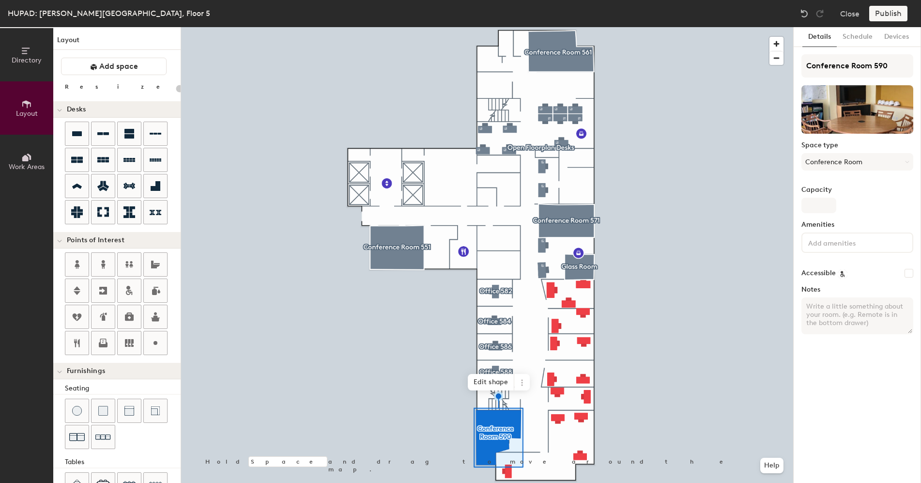
type input "20"
click at [809, 205] on input "Capacity" at bounding box center [818, 205] width 35 height 15
type input "7"
type input "20"
type input "7"
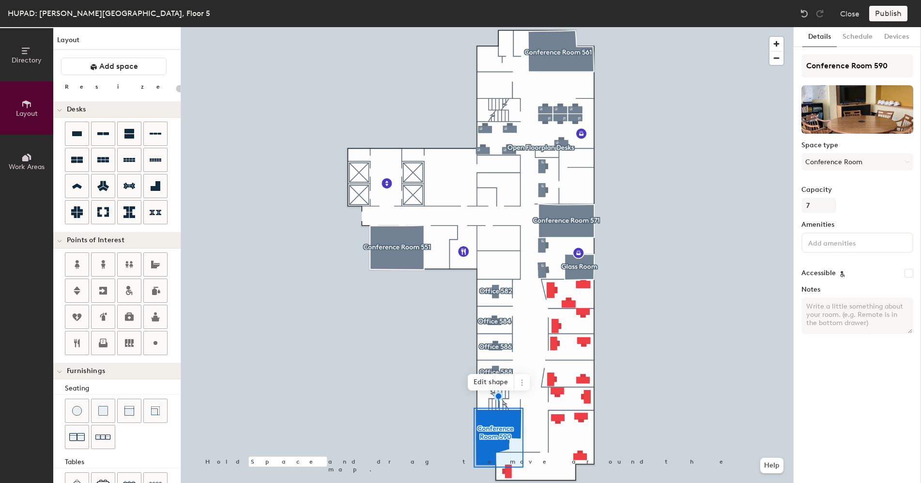
click at [822, 240] on input at bounding box center [849, 242] width 87 height 12
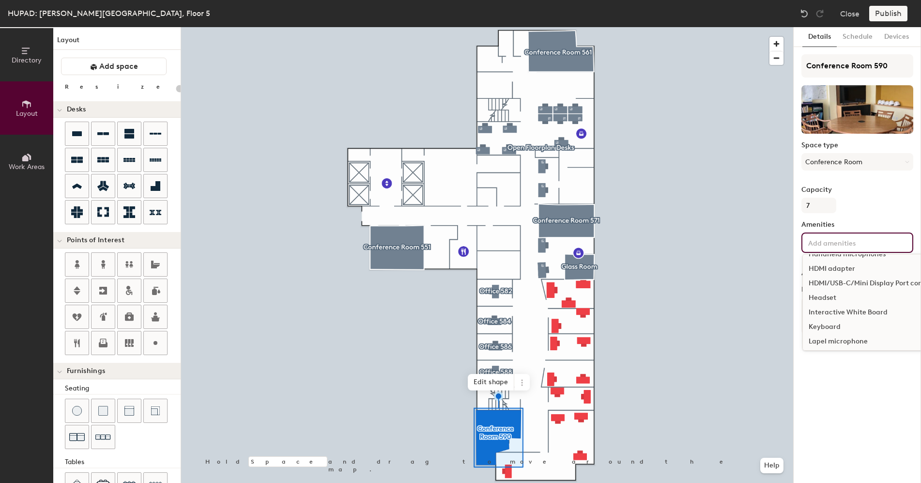
scroll to position [589, 0]
click at [850, 296] on div "Meeting Table" at bounding box center [900, 301] width 194 height 15
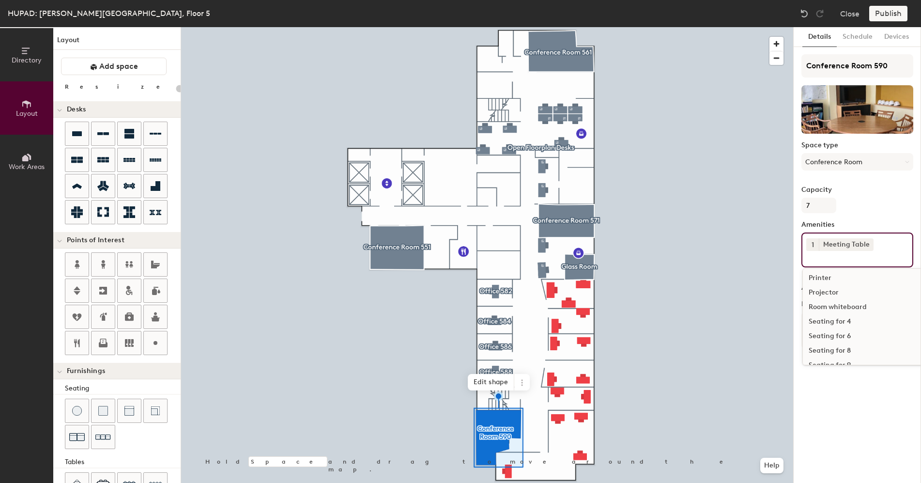
click at [857, 307] on div "Room whiteboard" at bounding box center [900, 307] width 194 height 15
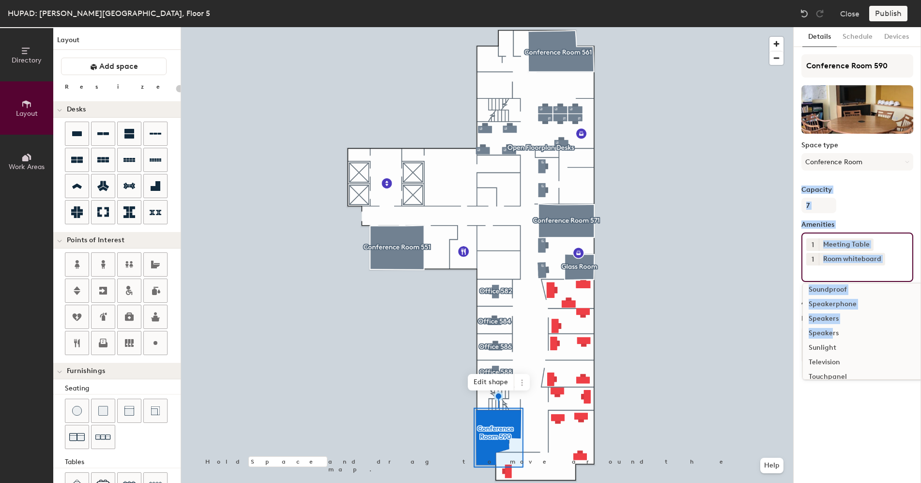
drag, startPoint x: 850, startPoint y: 358, endPoint x: 862, endPoint y: 207, distance: 151.5
click at [862, 207] on div "Conference Room 590 Space type Conference Room Capacity 7 Amenities 1 Meeting T…" at bounding box center [857, 212] width 112 height 317
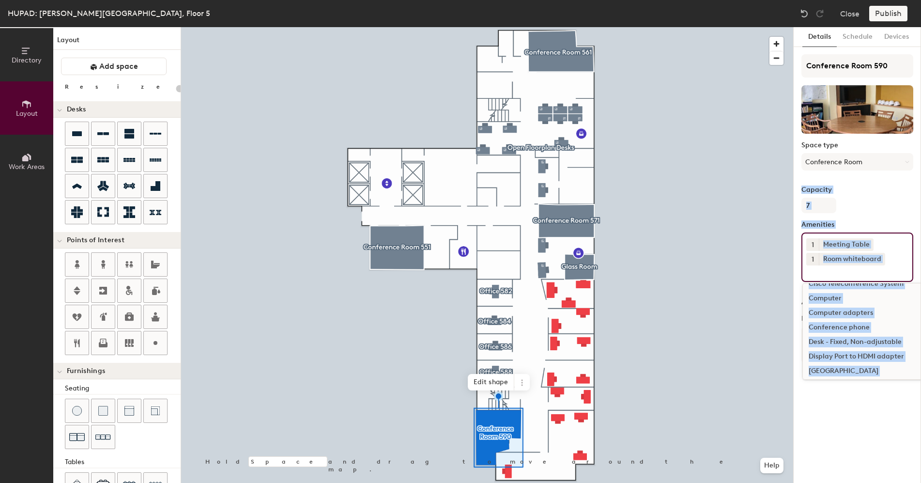
click at [823, 355] on div "Display Port to HDMI adapter" at bounding box center [900, 356] width 194 height 15
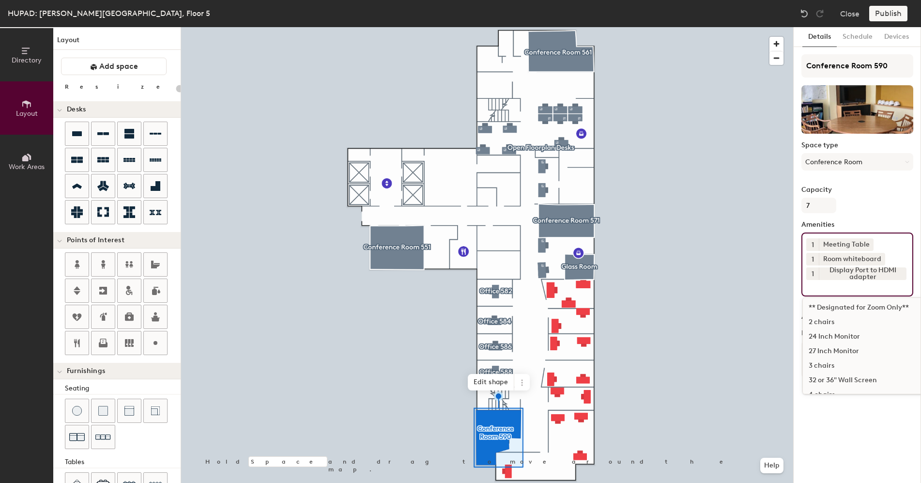
scroll to position [0, 0]
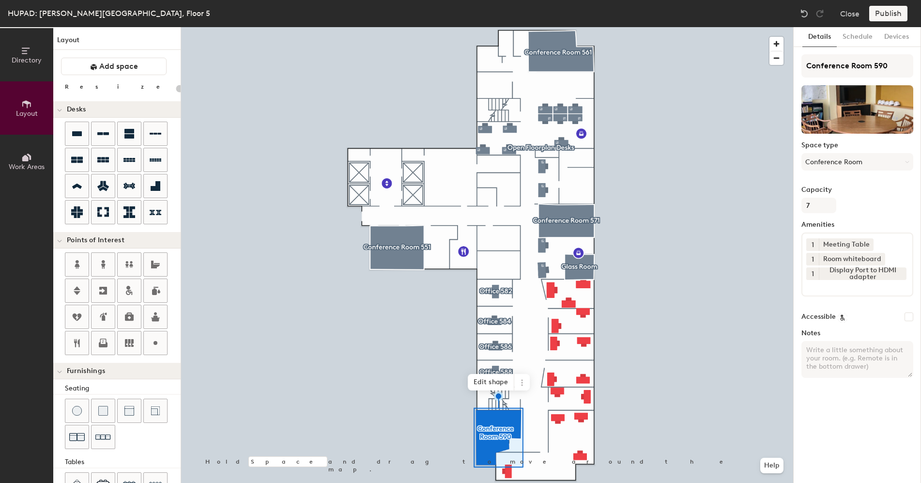
click at [894, 193] on label "Capacity" at bounding box center [857, 190] width 112 height 8
click at [836, 198] on input "7" at bounding box center [818, 205] width 35 height 15
click at [506, 376] on span "Edit shape" at bounding box center [491, 382] width 46 height 16
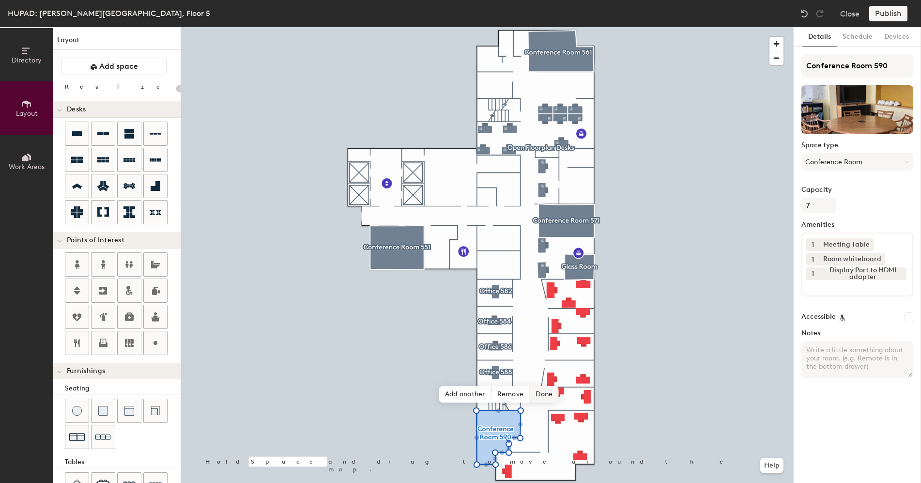
click at [540, 395] on span "Done" at bounding box center [544, 394] width 29 height 16
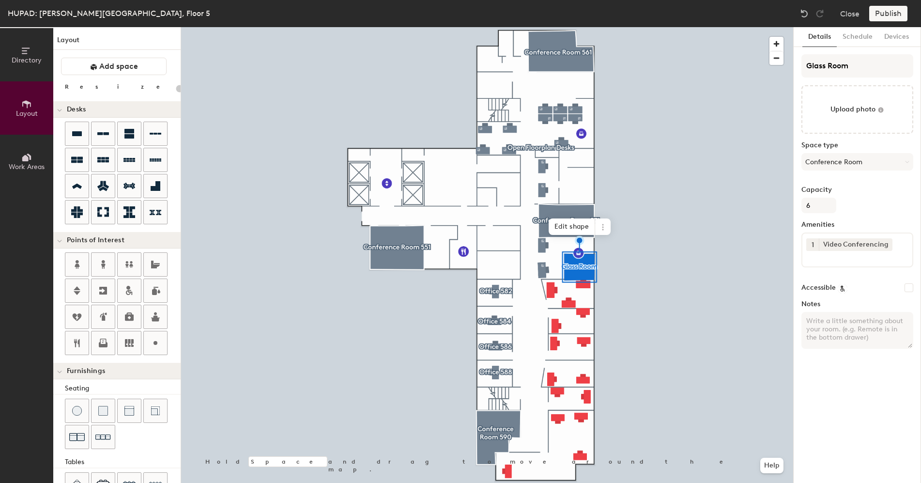
type input "20"
click at [873, 104] on input "file" at bounding box center [857, 109] width 112 height 48
type input "C:\fakepath\IMG_8370.jpg"
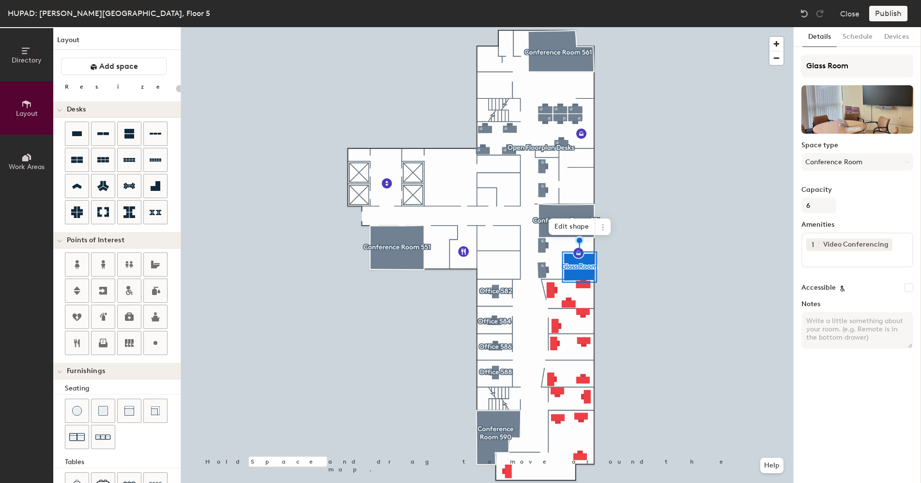
click at [821, 258] on input at bounding box center [849, 257] width 87 height 12
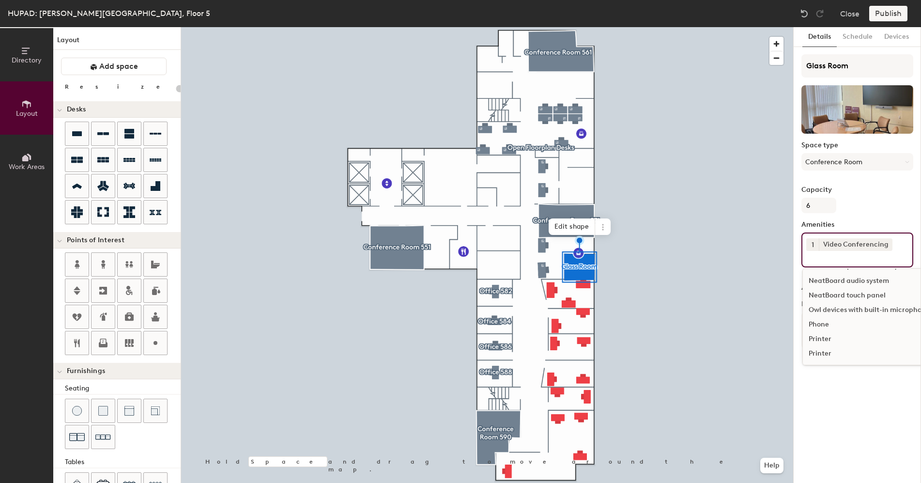
scroll to position [612, 0]
click at [829, 290] on div "Meeting Table" at bounding box center [900, 292] width 194 height 15
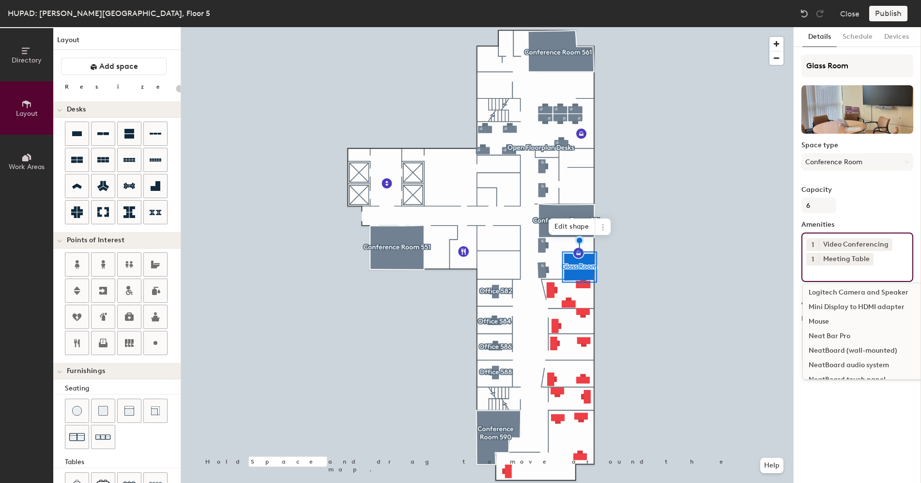
click at [876, 209] on div "Capacity 6" at bounding box center [857, 199] width 112 height 27
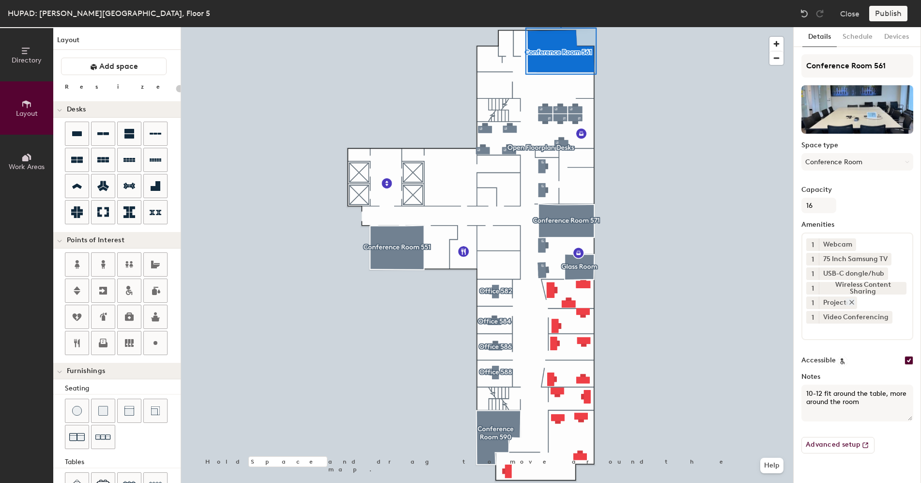
click at [832, 303] on div "Projector" at bounding box center [838, 302] width 38 height 13
click at [849, 302] on icon at bounding box center [851, 302] width 7 height 7
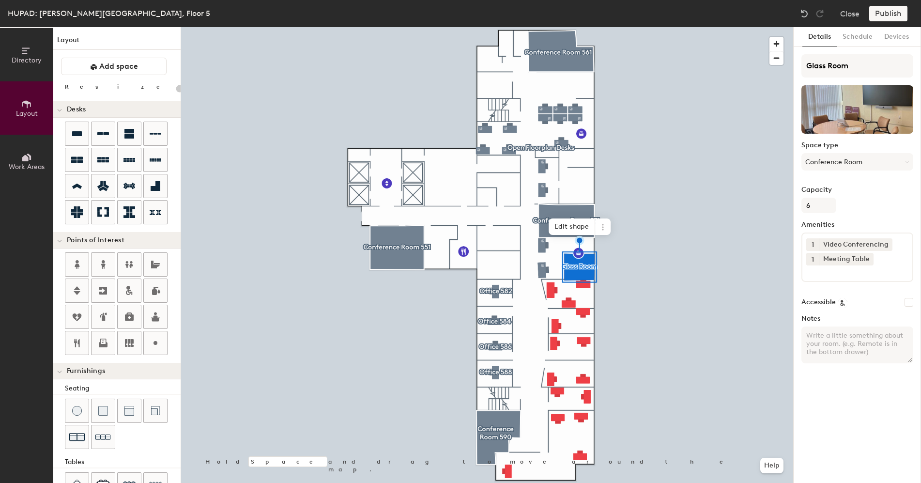
type input "20"
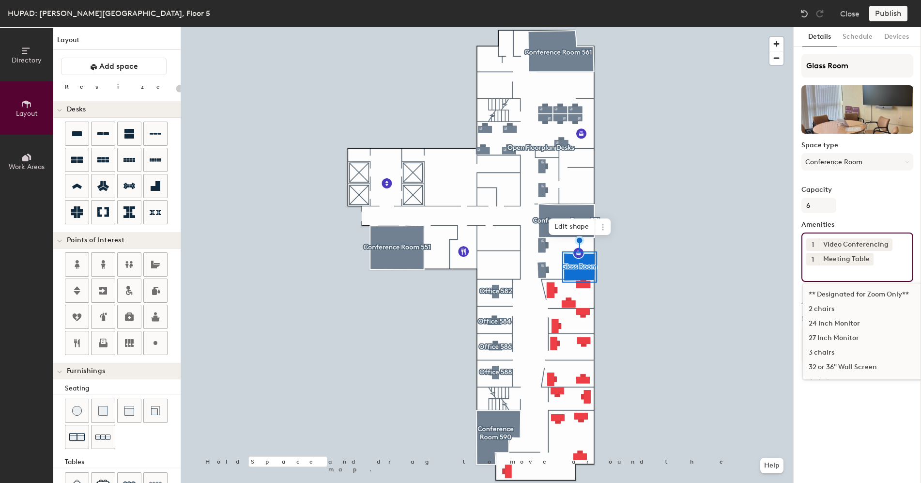
click at [826, 269] on input at bounding box center [849, 271] width 87 height 12
type input "web"
click at [831, 312] on div "Webcam" at bounding box center [857, 309] width 109 height 15
type input "20"
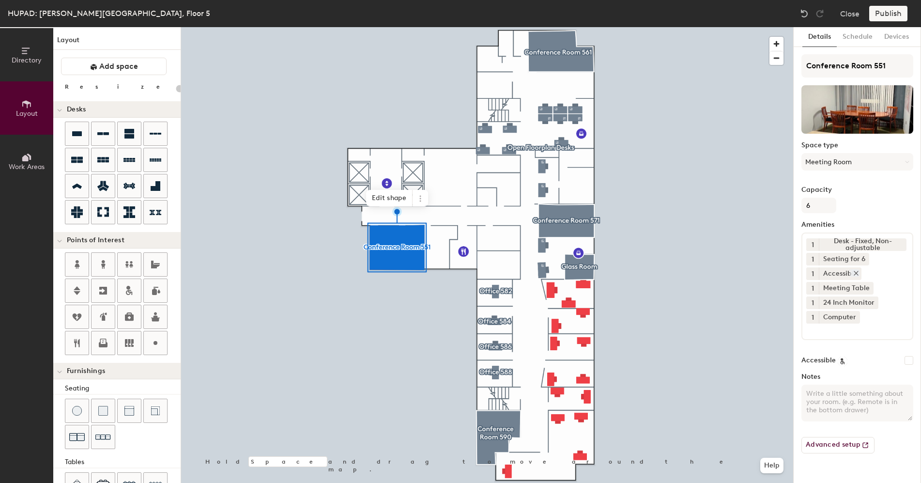
click at [854, 271] on icon at bounding box center [856, 273] width 7 height 7
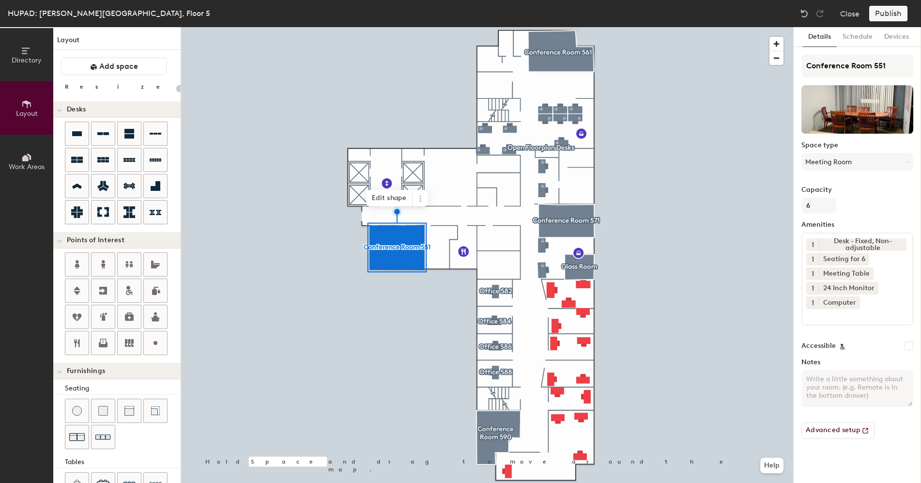
type input "20"
click at [832, 387] on textarea "Notes" at bounding box center [857, 388] width 112 height 37
type textarea "Des"
type input "20"
type textarea "Desk"
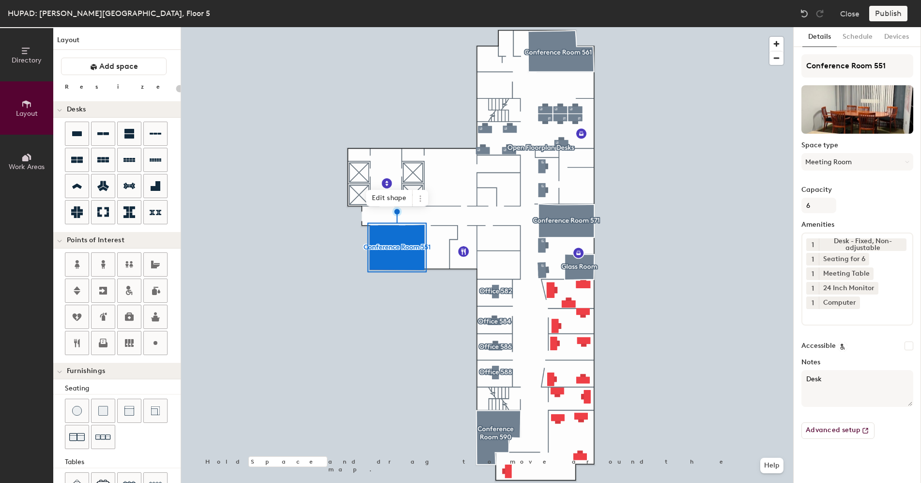
type input "20"
type textarea "Deskt"
type input "20"
type textarea "Desk"
type input "20"
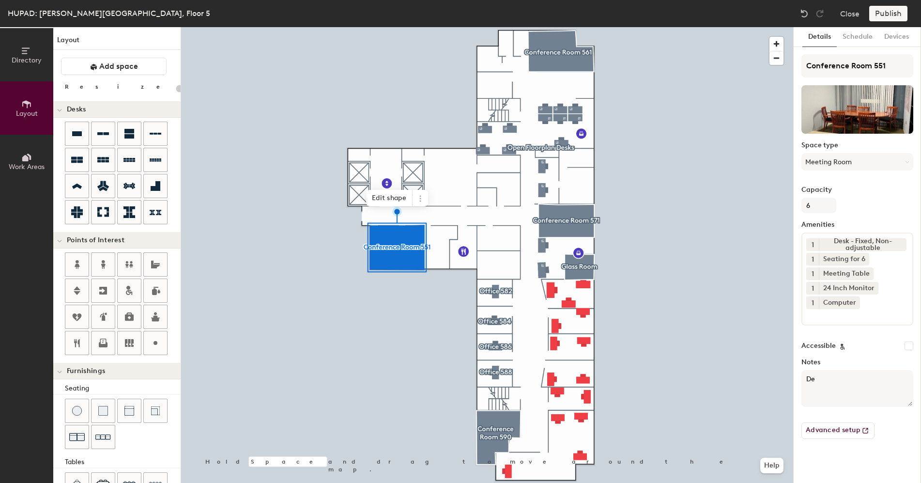
type textarea "D"
type input "20"
type textarea "Des"
type input "20"
type textarea "Desk"
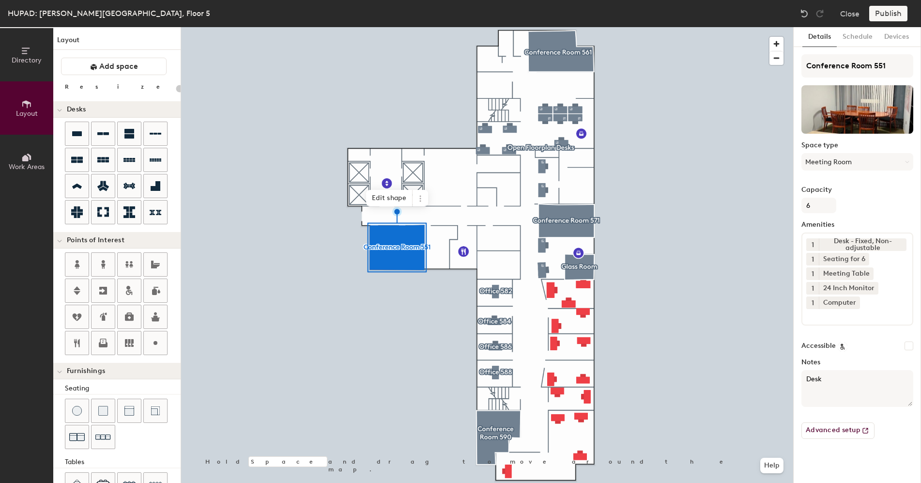
type input "20"
type textarea "Desktop"
type input "20"
type textarea "Desktop"
type input "20"
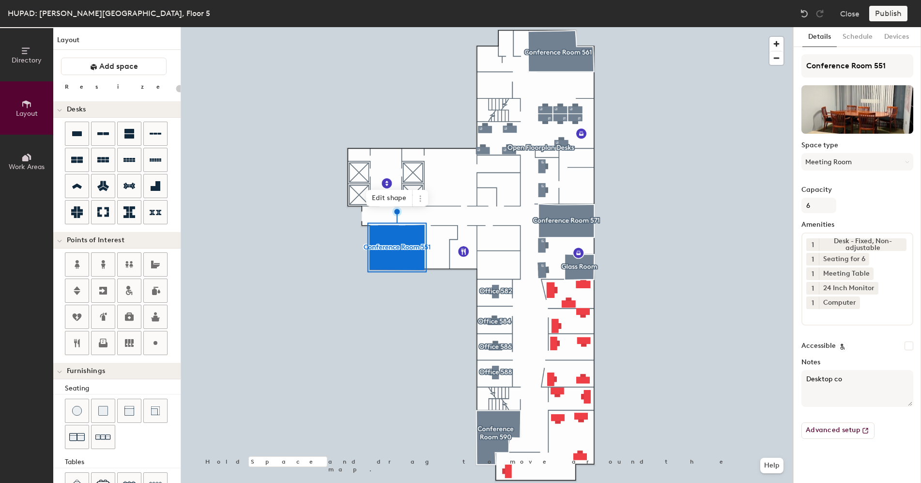
type textarea "Desktop com"
type input "20"
type textarea "Desktop computer"
type input "20"
type textarea "Desktop computer t"
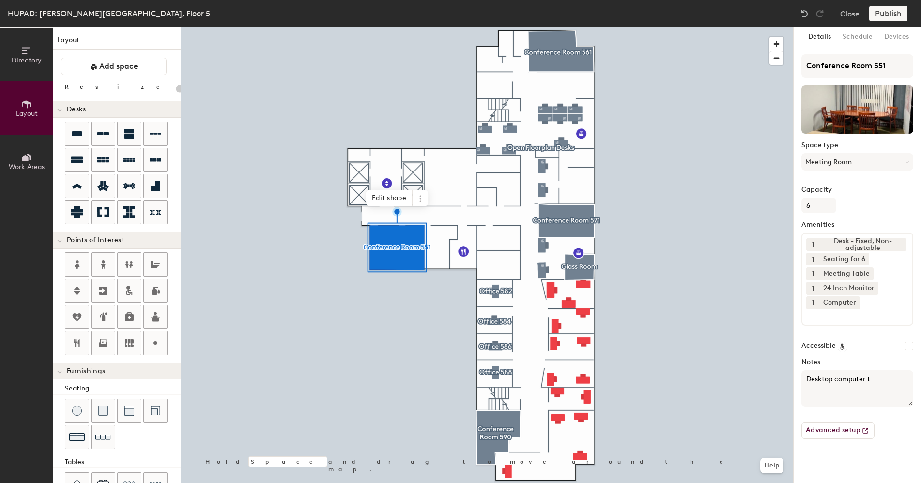
type input "20"
type textarea "Desktop computer that anyone can log into to use"
type input "20"
type textarea "Desktop computer that anyone can log into to use here"
type input "20"
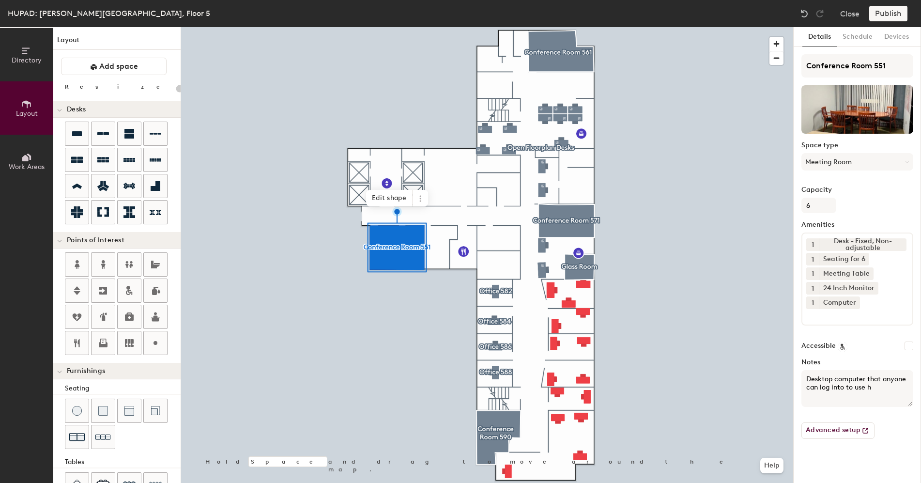
type textarea "Desktop computer that anyone can log into to use"
type input "20"
type textarea "Desktop computer that anyone can log into to use"
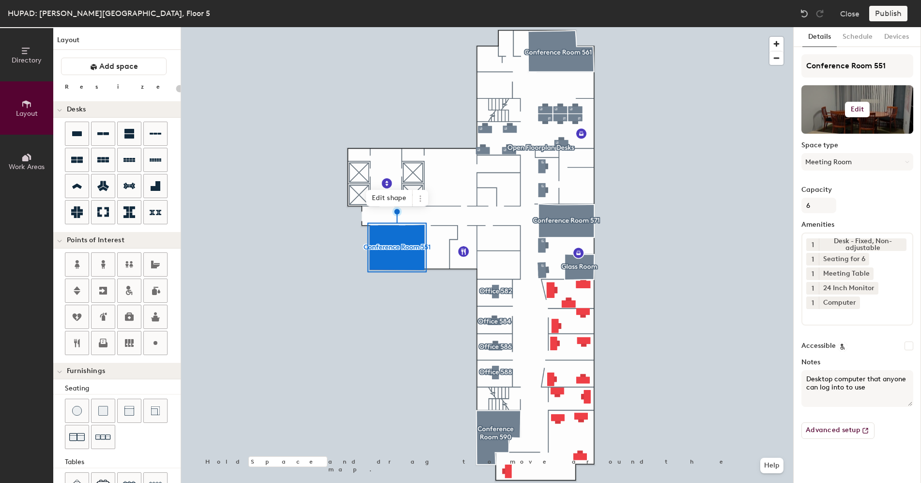
type input "20"
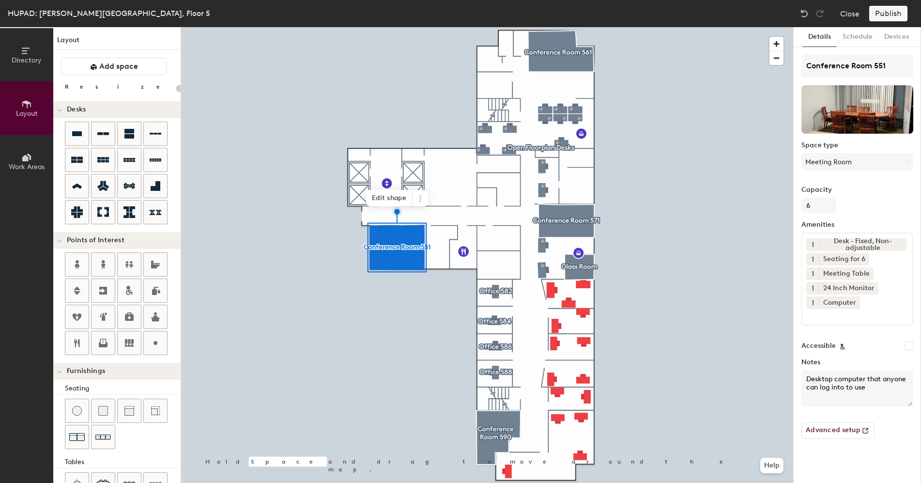
type textarea "Desktop computer that anyone can log into to use"
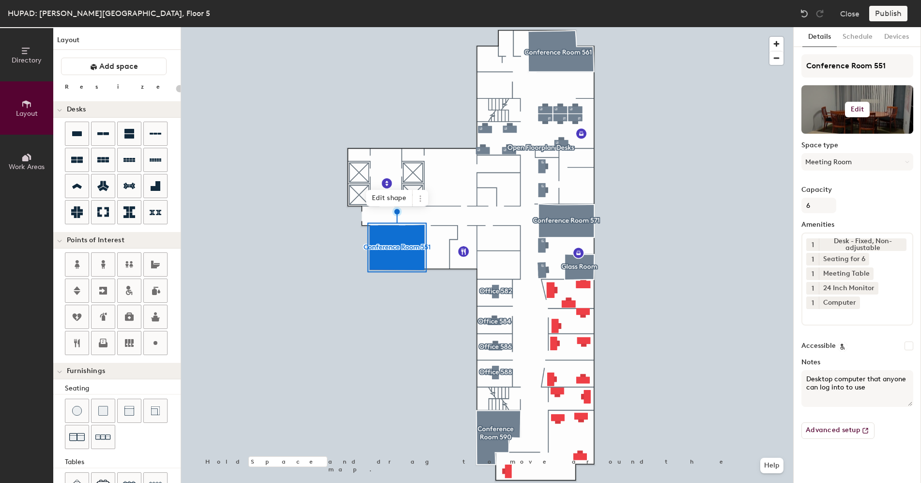
click at [856, 107] on h6 "Edit" at bounding box center [858, 110] width 14 height 8
click at [848, 133] on input "file" at bounding box center [865, 137] width 111 height 15
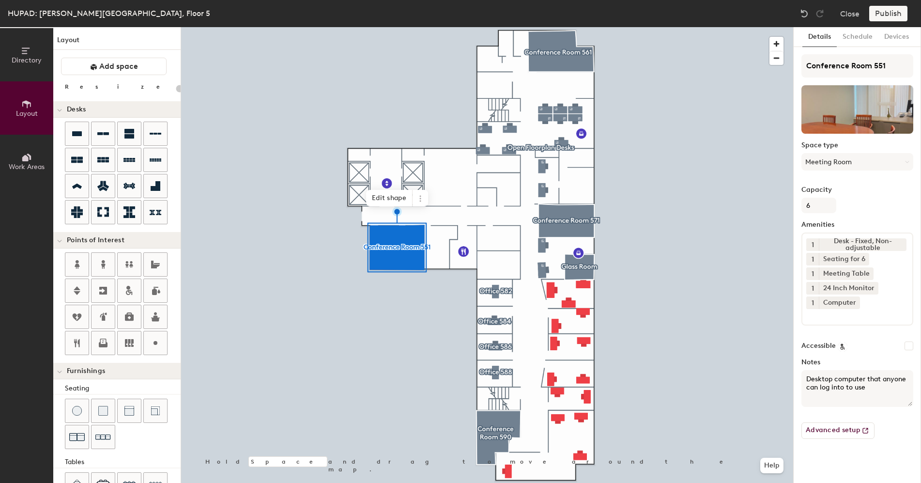
scroll to position [124, 0]
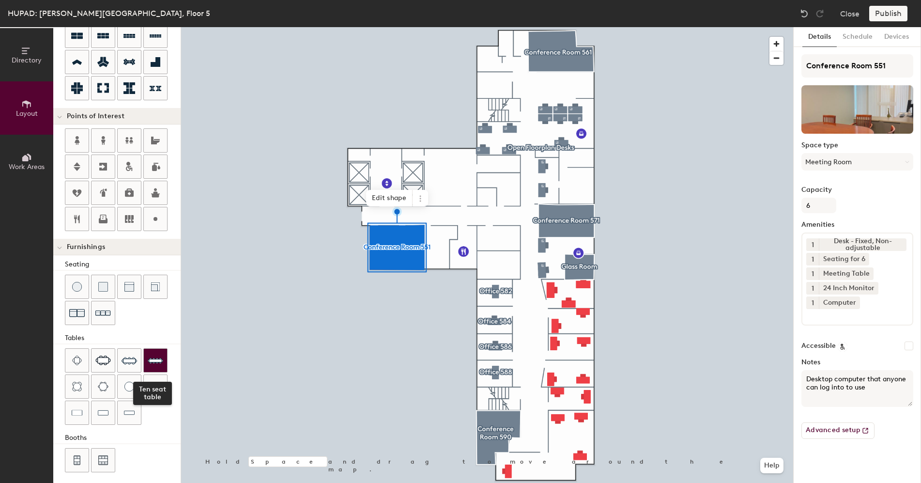
click at [151, 355] on img at bounding box center [155, 360] width 15 height 15
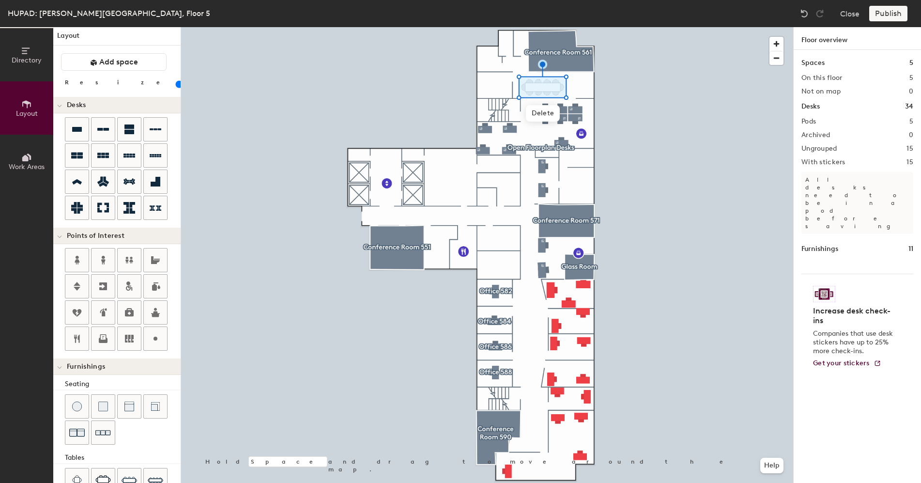
scroll to position [0, 0]
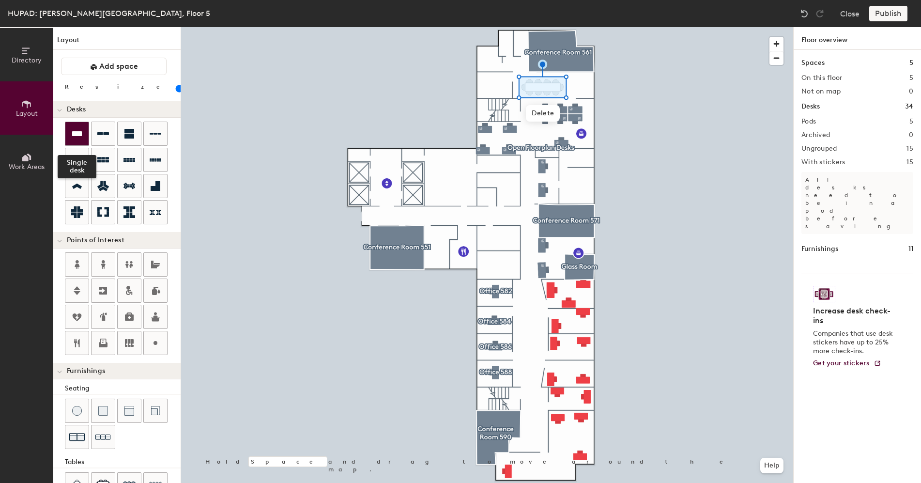
click at [84, 140] on div at bounding box center [76, 133] width 23 height 23
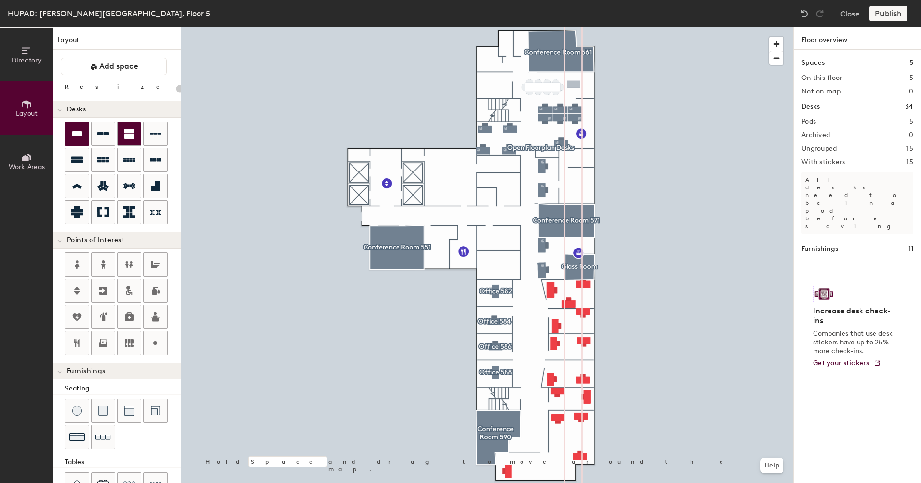
type input "100"
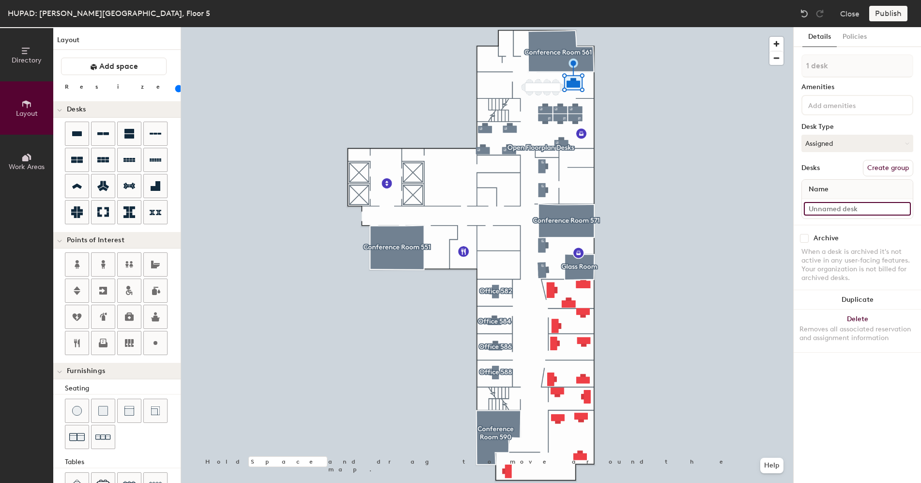
click at [828, 206] on input at bounding box center [857, 209] width 107 height 14
type input "Desk 31"
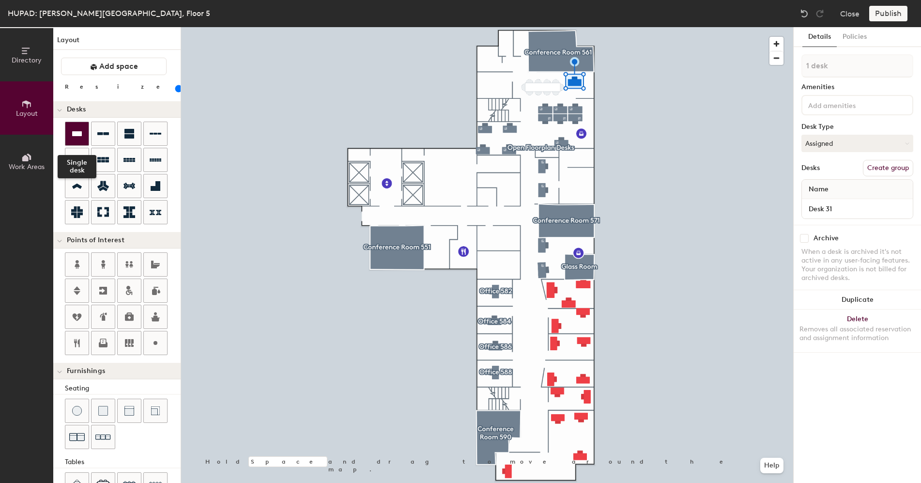
click at [79, 135] on icon at bounding box center [77, 133] width 10 height 5
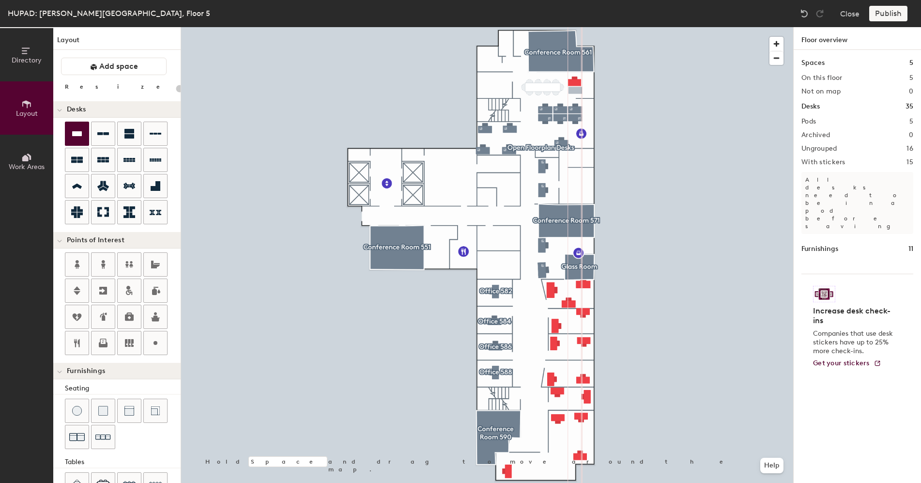
type input "100"
click at [74, 134] on icon at bounding box center [77, 133] width 10 height 5
click at [570, 194] on span "Delete" at bounding box center [578, 192] width 34 height 16
type input "100"
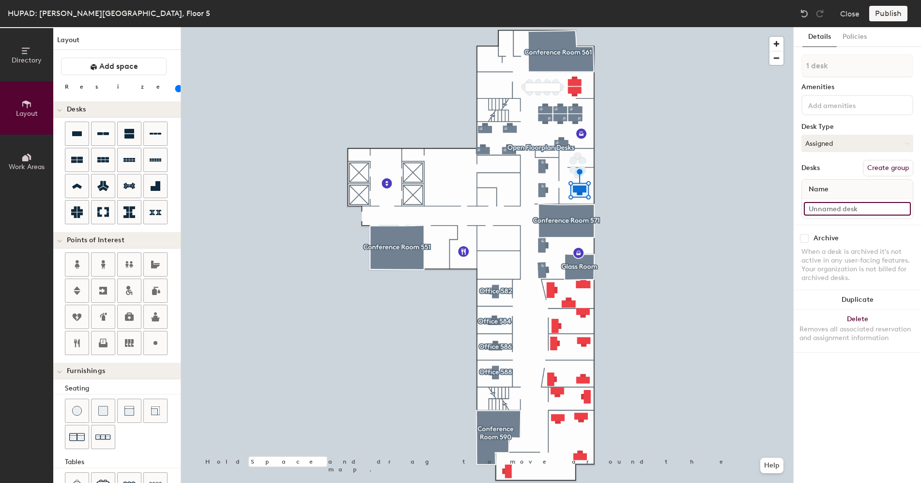
click at [835, 209] on input at bounding box center [857, 209] width 107 height 14
type input "Office 565B"
click at [894, 16] on div "Publish" at bounding box center [891, 13] width 44 height 15
click at [887, 13] on div "Publish" at bounding box center [891, 13] width 44 height 15
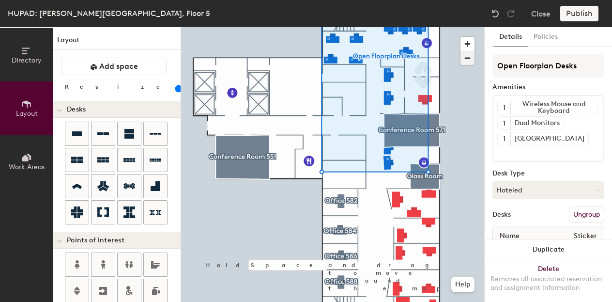
click at [472, 60] on span "button" at bounding box center [467, 58] width 14 height 14
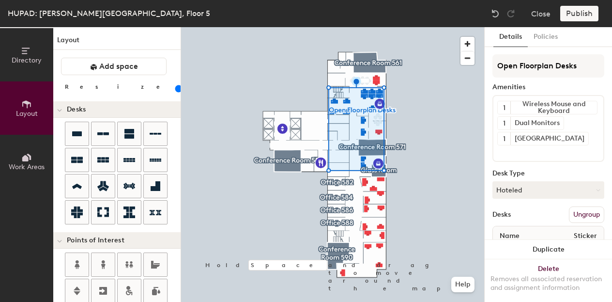
click at [581, 212] on button "Ungroup" at bounding box center [586, 214] width 35 height 16
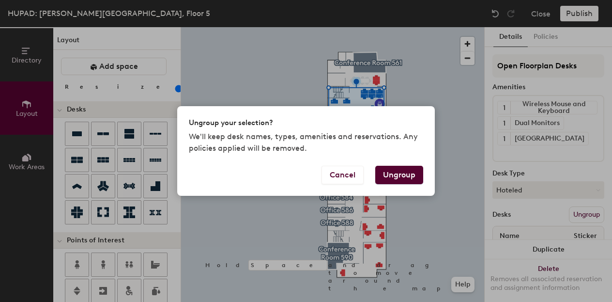
click at [414, 180] on button "Ungroup" at bounding box center [399, 175] width 48 height 18
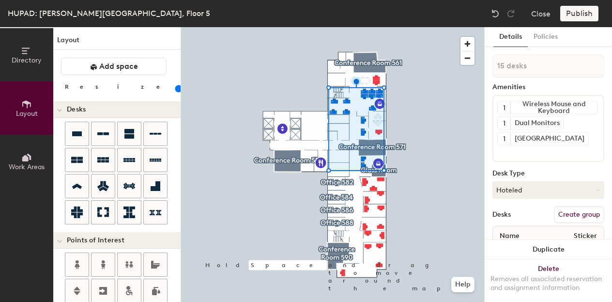
click at [569, 214] on button "Create group" at bounding box center [579, 214] width 50 height 16
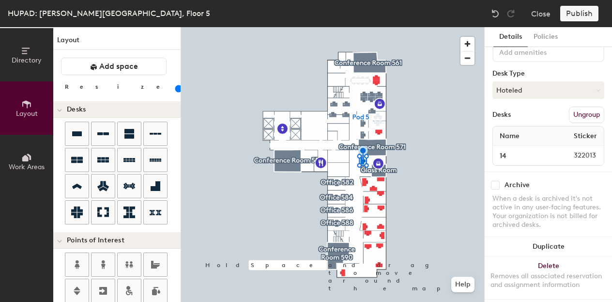
scroll to position [66, 0]
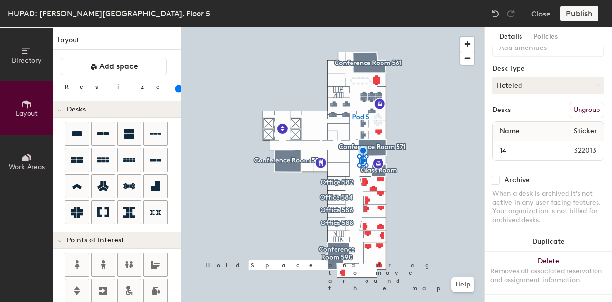
click at [569, 105] on button "Ungroup" at bounding box center [586, 110] width 35 height 16
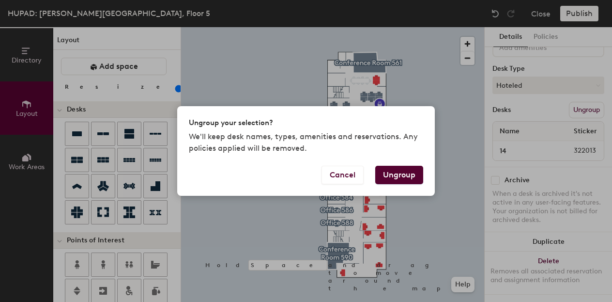
click at [409, 179] on button "Ungroup" at bounding box center [399, 175] width 48 height 18
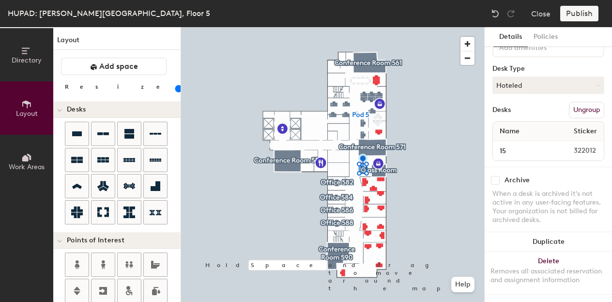
click at [582, 102] on button "Ungroup" at bounding box center [586, 110] width 35 height 16
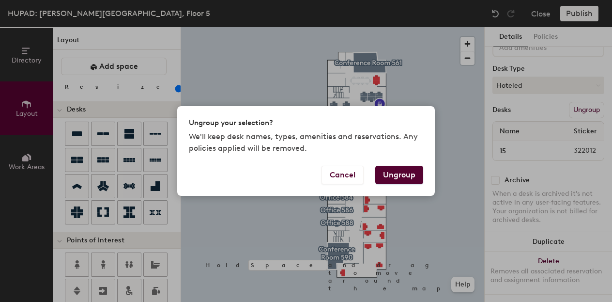
click at [388, 179] on button "Ungroup" at bounding box center [399, 175] width 48 height 18
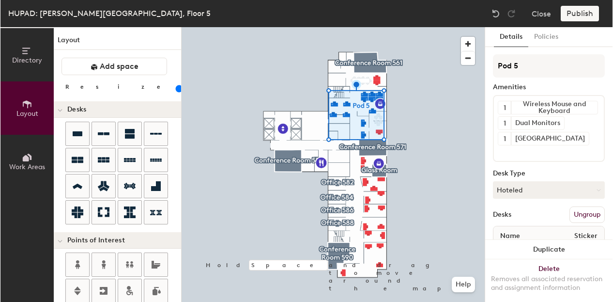
scroll to position [240, 0]
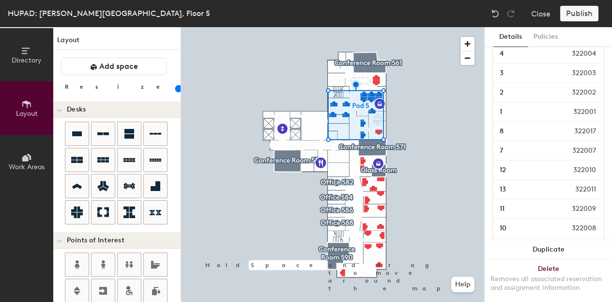
click at [507, 79] on div "3 322003" at bounding box center [548, 72] width 111 height 19
click at [508, 93] on input "2" at bounding box center [522, 93] width 54 height 14
click at [508, 106] on input "1" at bounding box center [522, 112] width 55 height 14
click at [504, 119] on div "1 322001" at bounding box center [548, 111] width 111 height 19
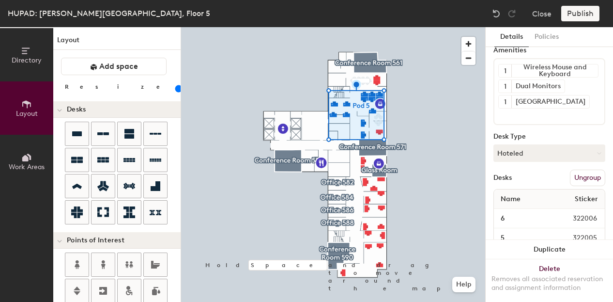
scroll to position [32, 0]
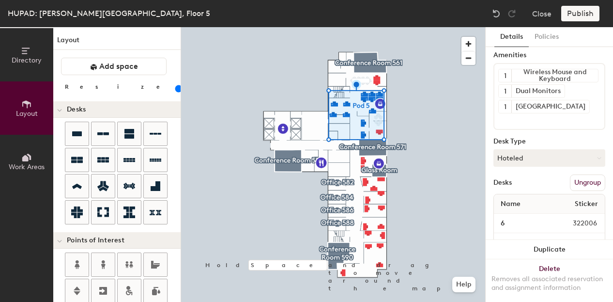
click at [570, 182] on button "Ungroup" at bounding box center [587, 182] width 35 height 16
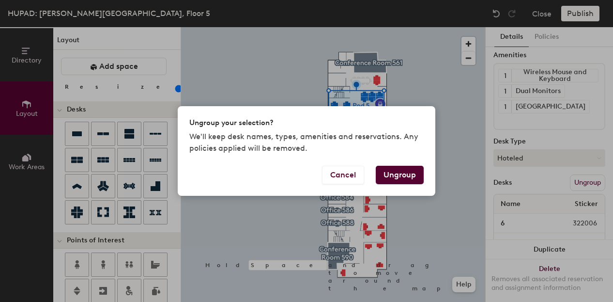
click at [402, 170] on button "Ungroup" at bounding box center [400, 175] width 48 height 18
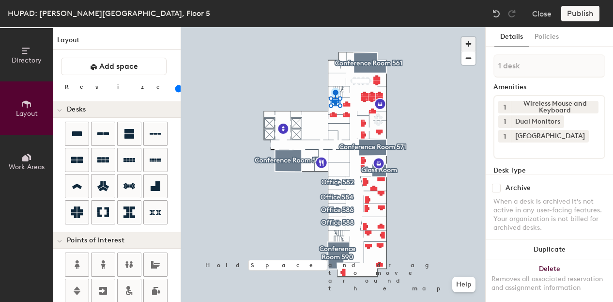
click at [471, 39] on span "button" at bounding box center [468, 44] width 14 height 14
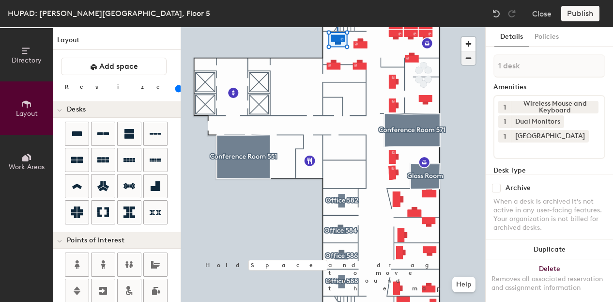
click at [471, 55] on span "button" at bounding box center [468, 58] width 14 height 14
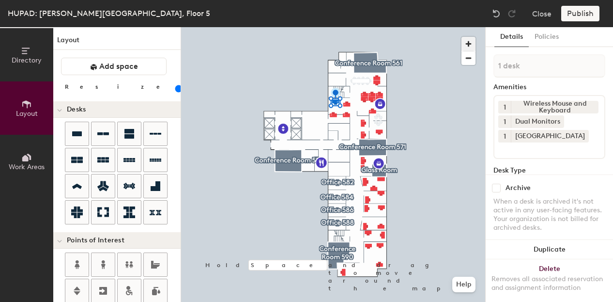
click at [470, 44] on span "button" at bounding box center [468, 44] width 14 height 14
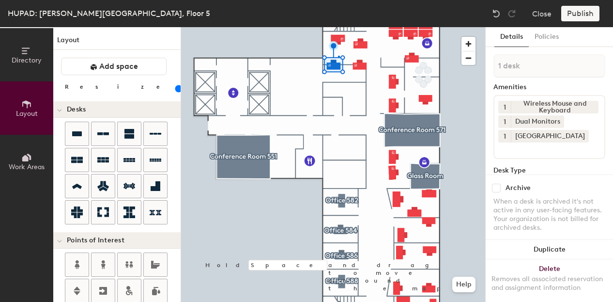
click at [338, 27] on div at bounding box center [333, 27] width 304 height 0
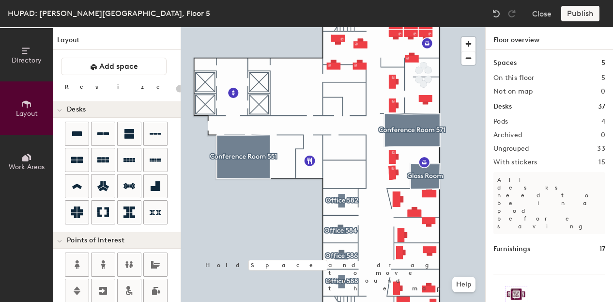
type input "100"
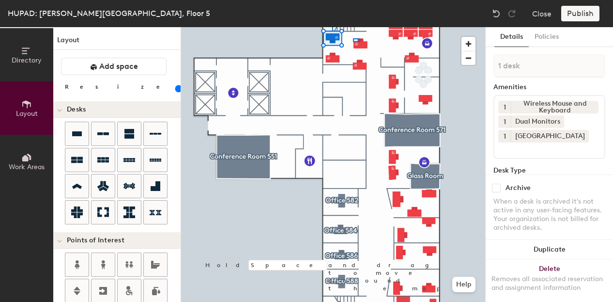
click at [353, 27] on div at bounding box center [333, 27] width 304 height 0
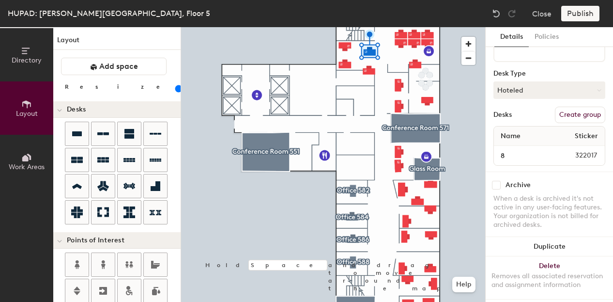
scroll to position [109, 0]
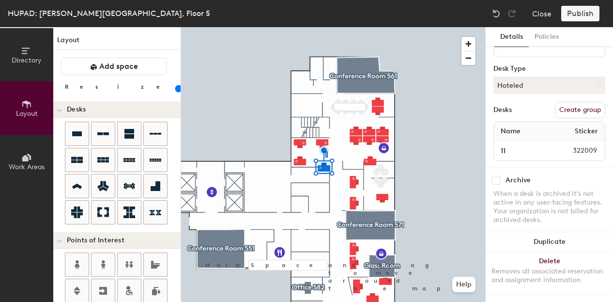
click at [325, 27] on div at bounding box center [333, 27] width 304 height 0
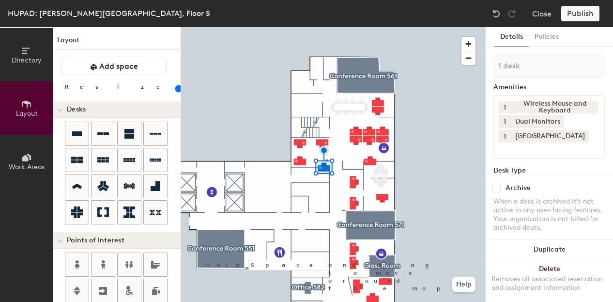
click at [326, 27] on div at bounding box center [333, 27] width 304 height 0
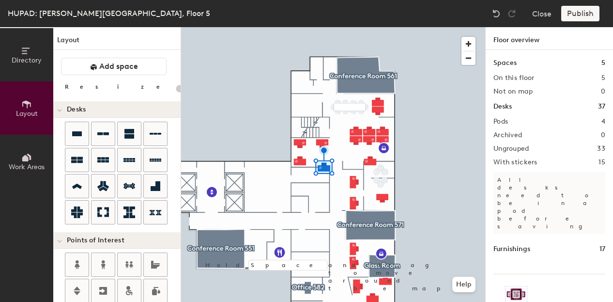
type input "100"
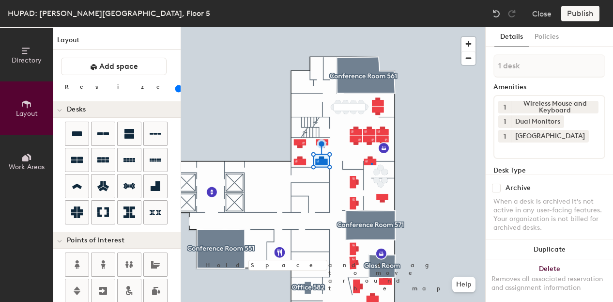
click at [371, 27] on div at bounding box center [333, 27] width 304 height 0
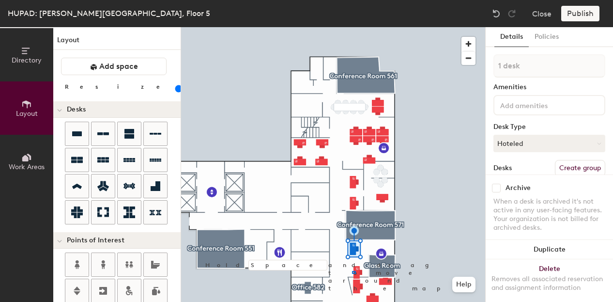
click at [352, 27] on div at bounding box center [333, 27] width 304 height 0
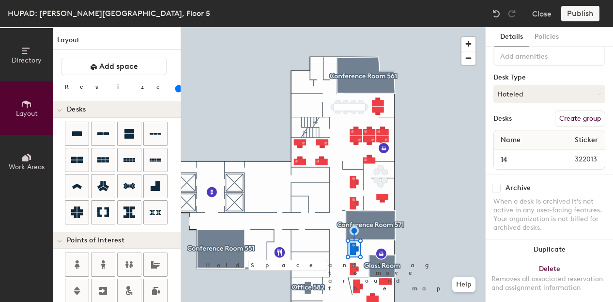
scroll to position [66, 0]
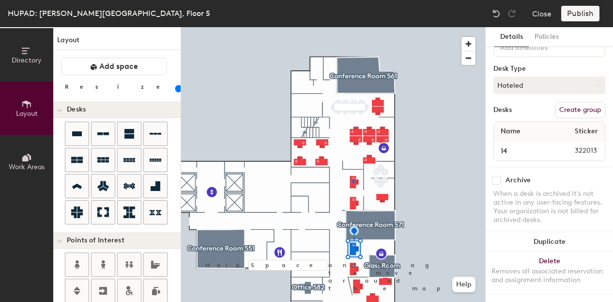
click at [353, 27] on div at bounding box center [333, 27] width 304 height 0
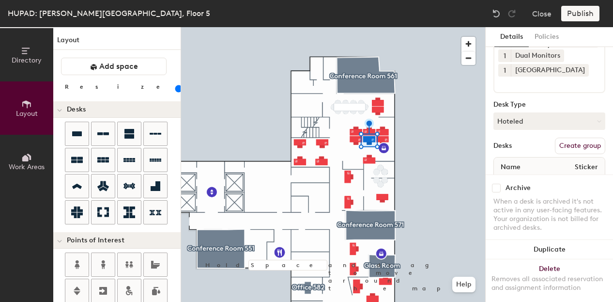
click at [555, 150] on button "Create group" at bounding box center [580, 146] width 50 height 16
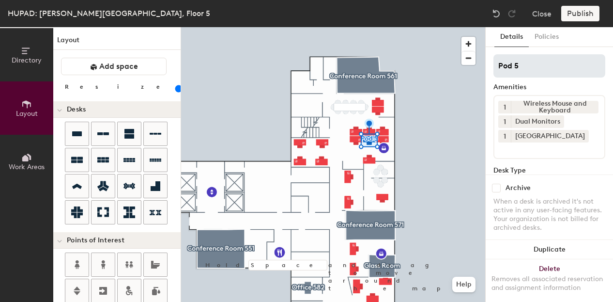
drag, startPoint x: 520, startPoint y: 64, endPoint x: 494, endPoint y: 66, distance: 26.2
click at [494, 66] on input "Pod 5" at bounding box center [549, 65] width 112 height 23
type input "O"
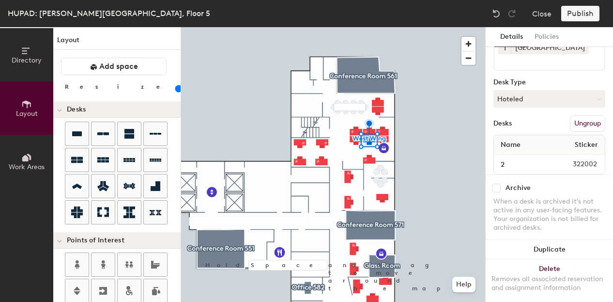
scroll to position [91, 0]
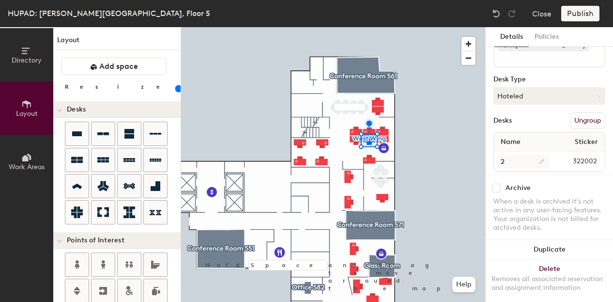
type input "West Wing"
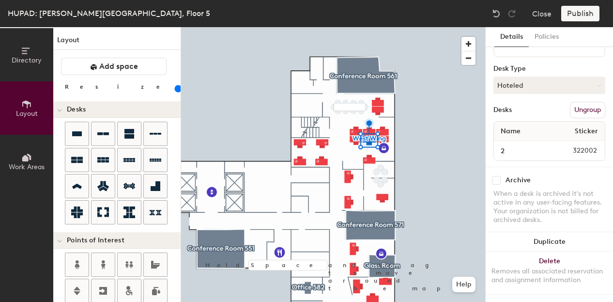
scroll to position [0, 0]
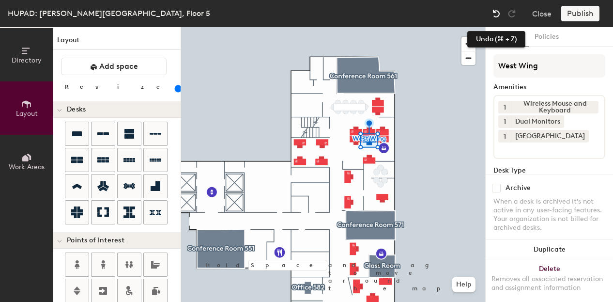
click at [494, 14] on img at bounding box center [496, 14] width 10 height 10
click at [495, 16] on img at bounding box center [496, 14] width 10 height 10
click at [495, 14] on img at bounding box center [496, 14] width 10 height 10
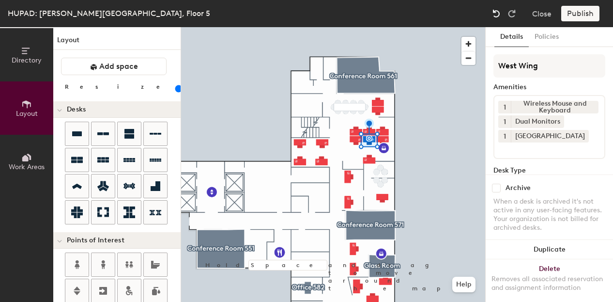
click at [495, 14] on img at bounding box center [496, 14] width 10 height 10
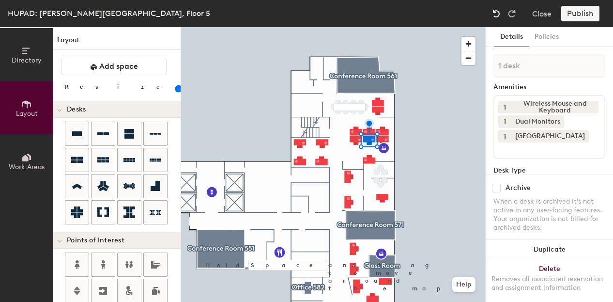
click at [495, 14] on img at bounding box center [496, 14] width 10 height 10
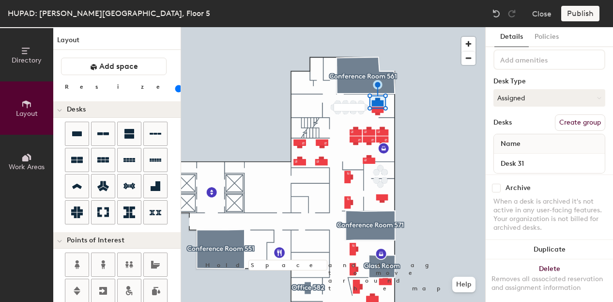
scroll to position [66, 0]
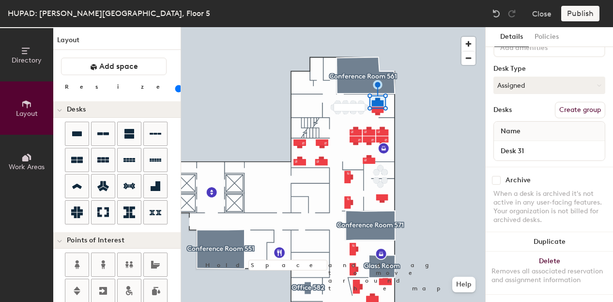
click at [580, 102] on button "Create group" at bounding box center [580, 110] width 50 height 16
click at [536, 138] on div "Name Desk 31" at bounding box center [549, 141] width 112 height 40
click at [499, 14] on img at bounding box center [496, 14] width 10 height 10
click at [497, 14] on img at bounding box center [496, 14] width 10 height 10
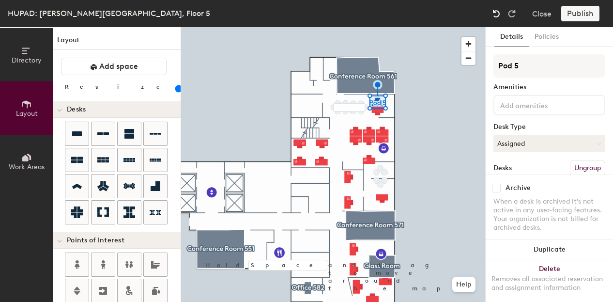
click at [497, 14] on img at bounding box center [496, 14] width 10 height 10
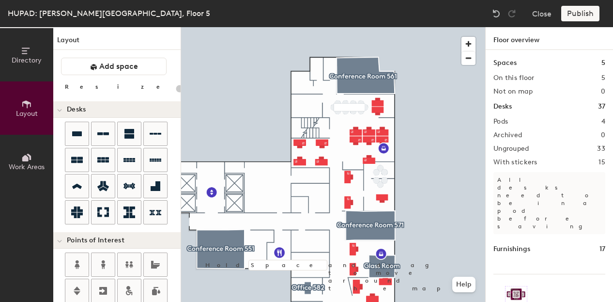
type input "20"
